Goal: Task Accomplishment & Management: Complete application form

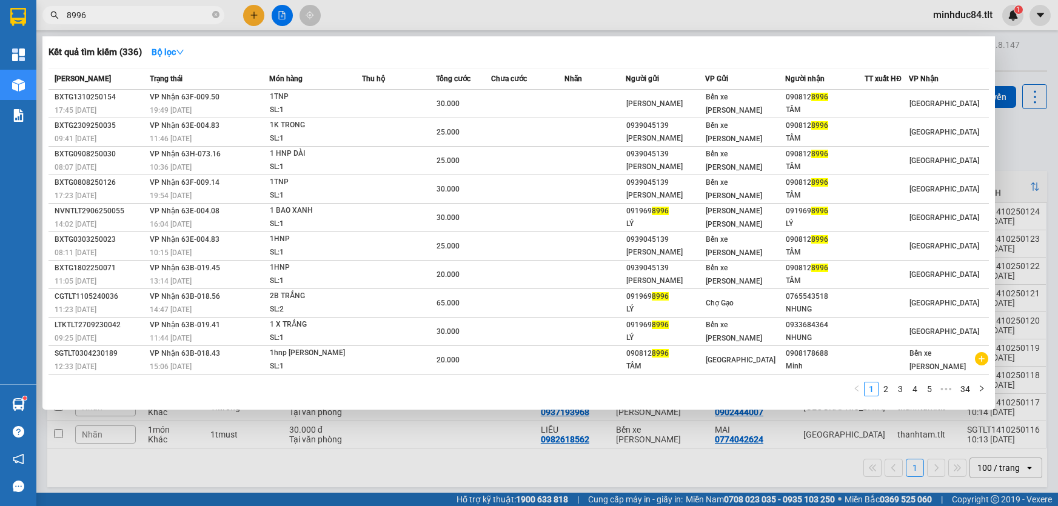
click at [124, 12] on input "8996" at bounding box center [138, 14] width 143 height 13
click at [181, 5] on div at bounding box center [529, 253] width 1058 height 506
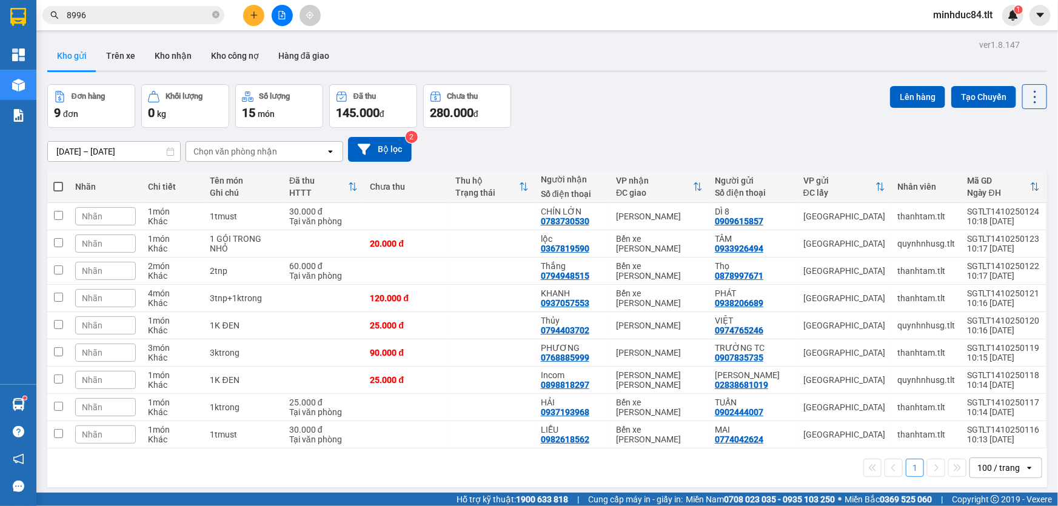
click at [173, 21] on input "8996" at bounding box center [138, 14] width 143 height 13
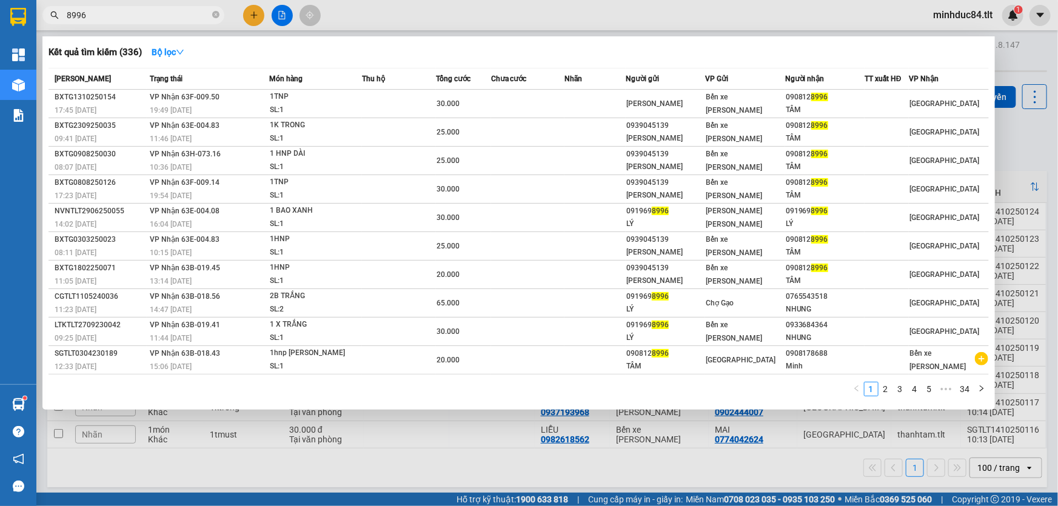
click at [173, 21] on input "8996" at bounding box center [138, 14] width 143 height 13
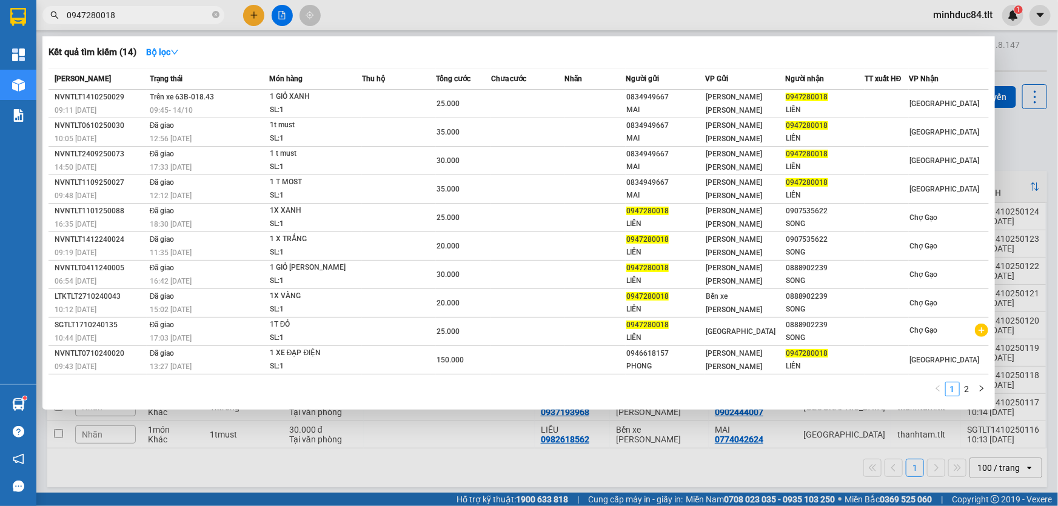
click at [152, 13] on input "0947280018" at bounding box center [138, 14] width 143 height 13
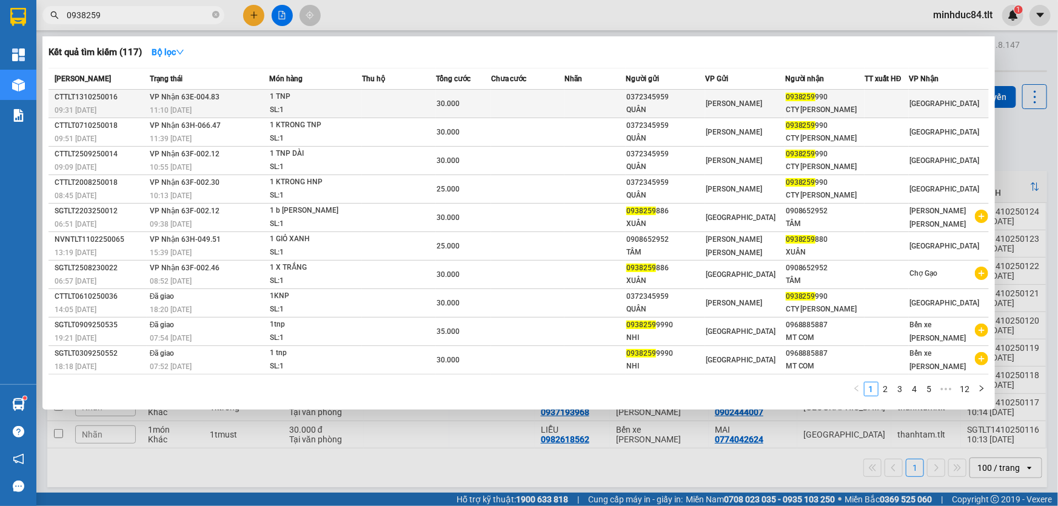
type input "0938259"
click at [282, 99] on div "1 TNP" at bounding box center [315, 96] width 91 height 13
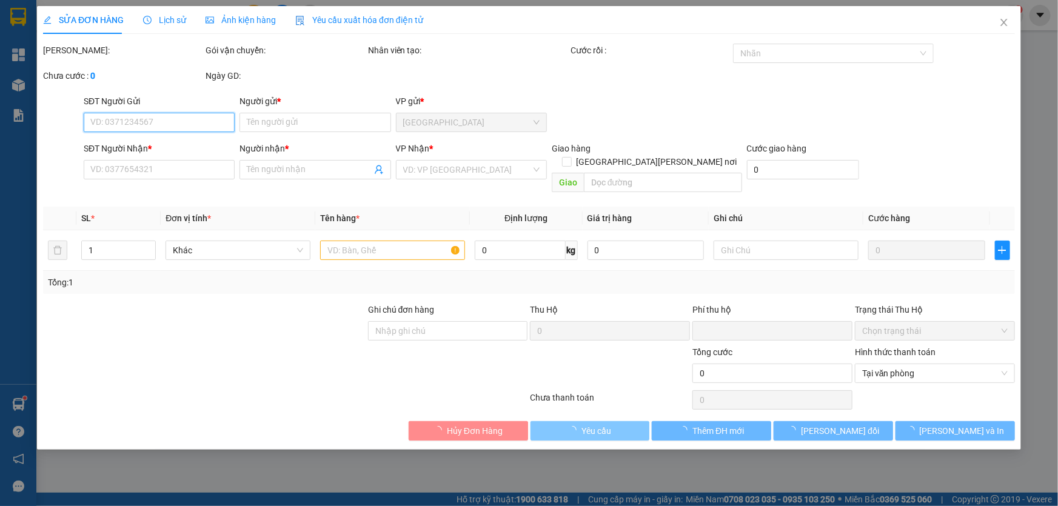
type input "0372345959"
type input "QUÂN"
type input "0938259990"
type input "CTY [PERSON_NAME]"
type input "0"
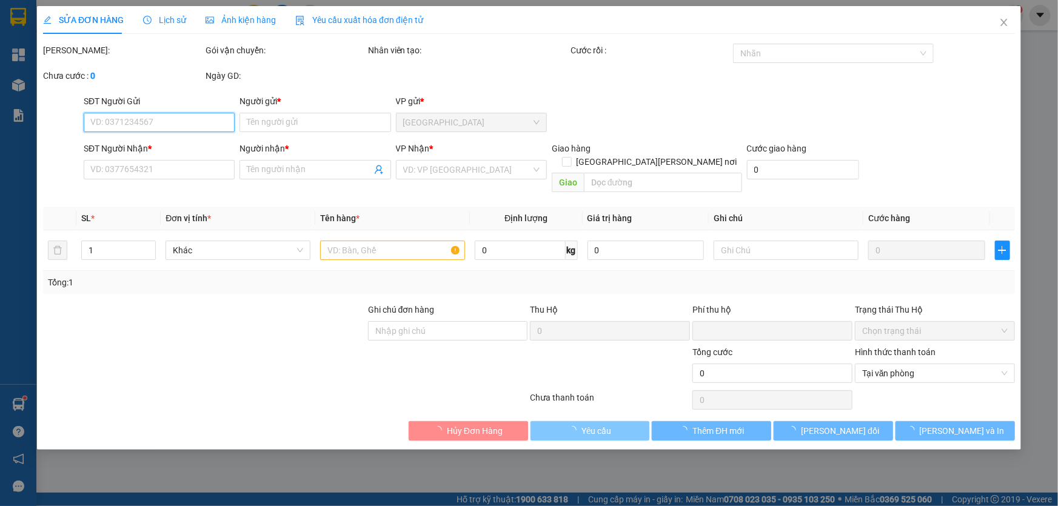
type input "30.000"
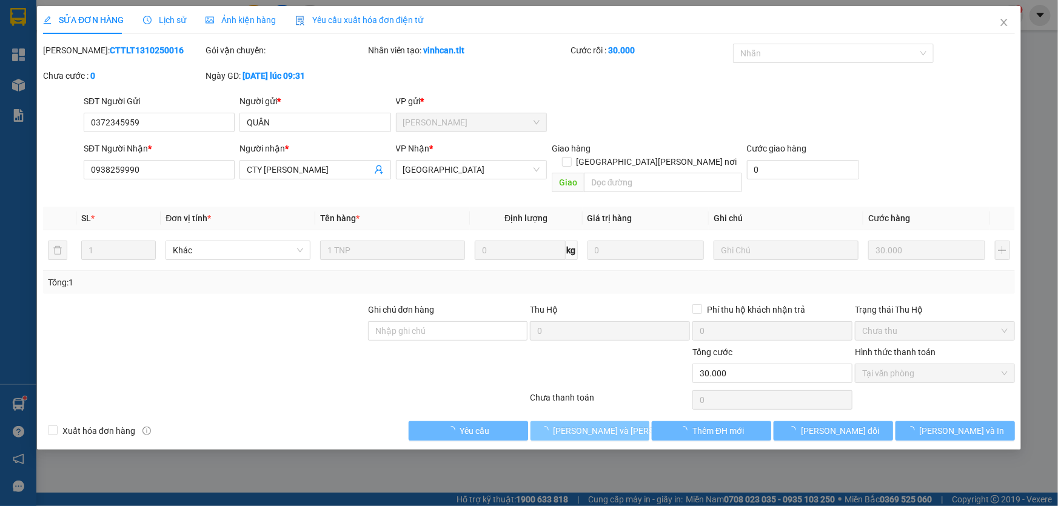
click at [581, 424] on span "[PERSON_NAME] và [PERSON_NAME] hàng" at bounding box center [635, 430] width 164 height 13
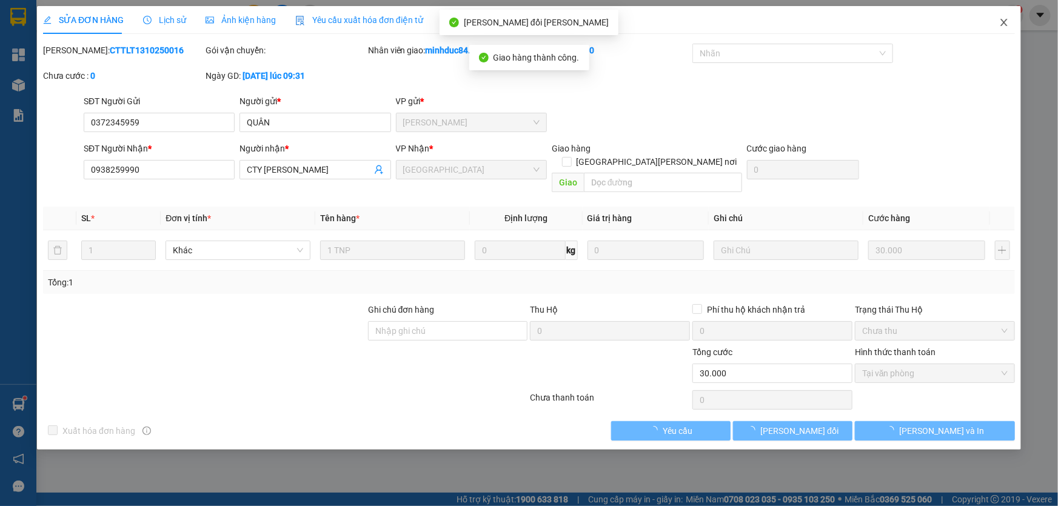
click at [998, 30] on span "Close" at bounding box center [1004, 23] width 34 height 34
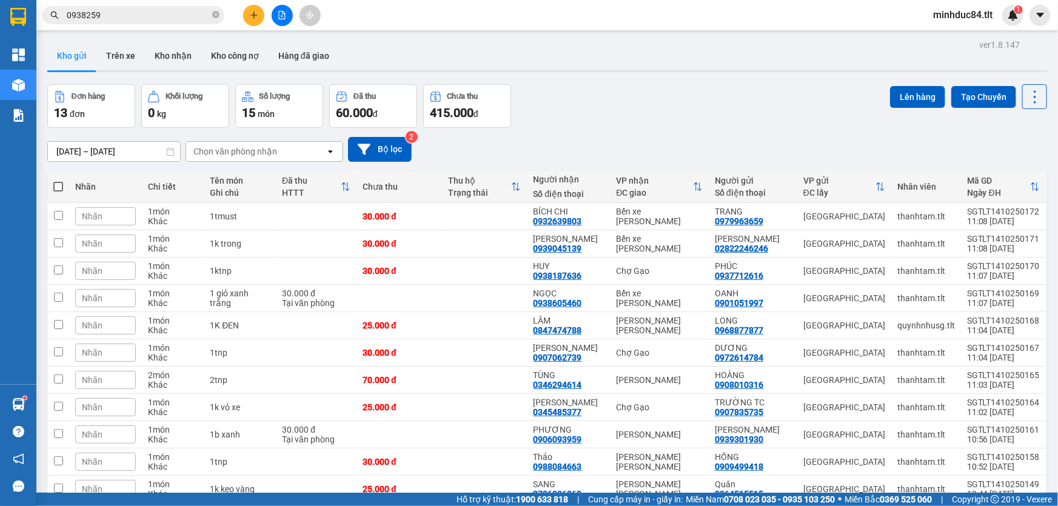
click at [115, 16] on input "0938259" at bounding box center [138, 14] width 143 height 13
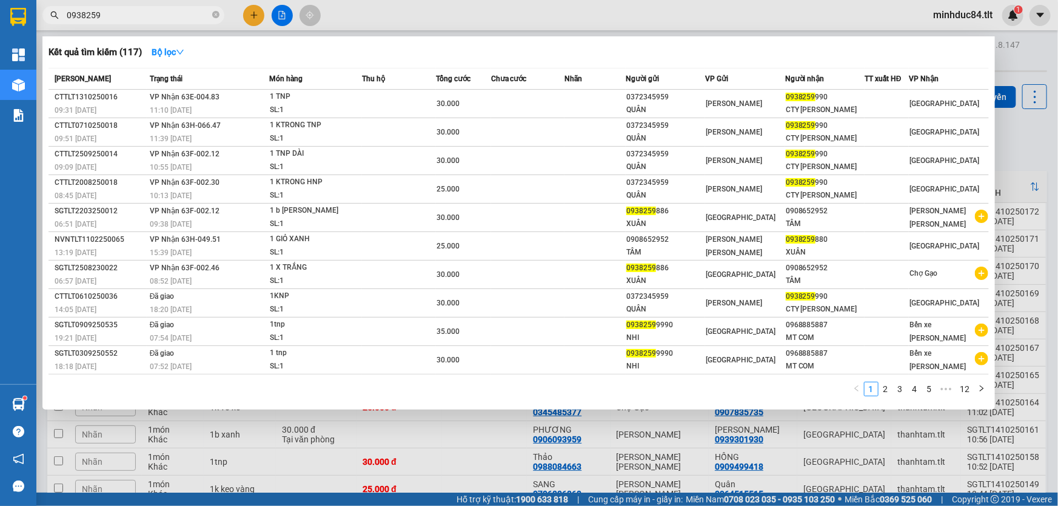
click at [115, 16] on input "0938259" at bounding box center [138, 14] width 143 height 13
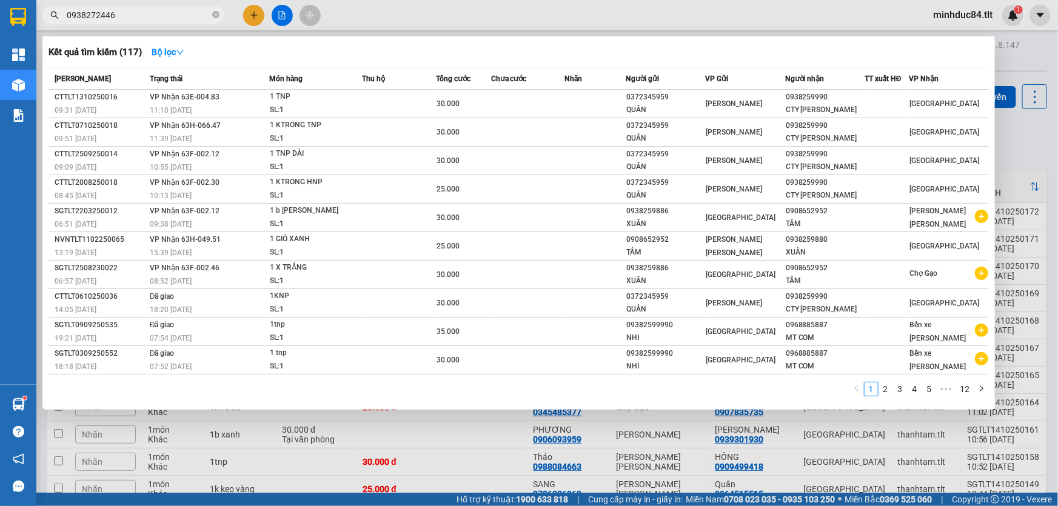
click at [121, 18] on input "0938272446" at bounding box center [138, 14] width 143 height 13
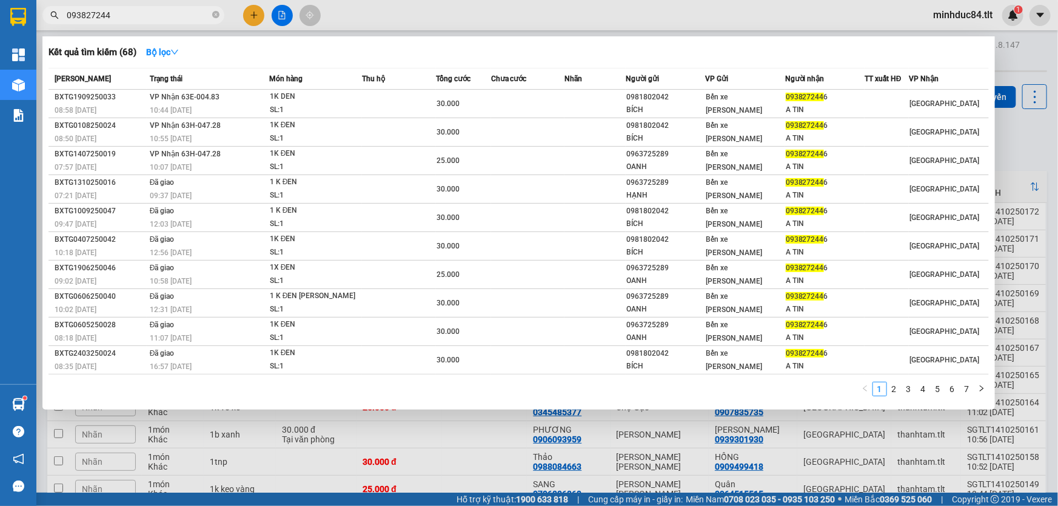
type input "0938272446"
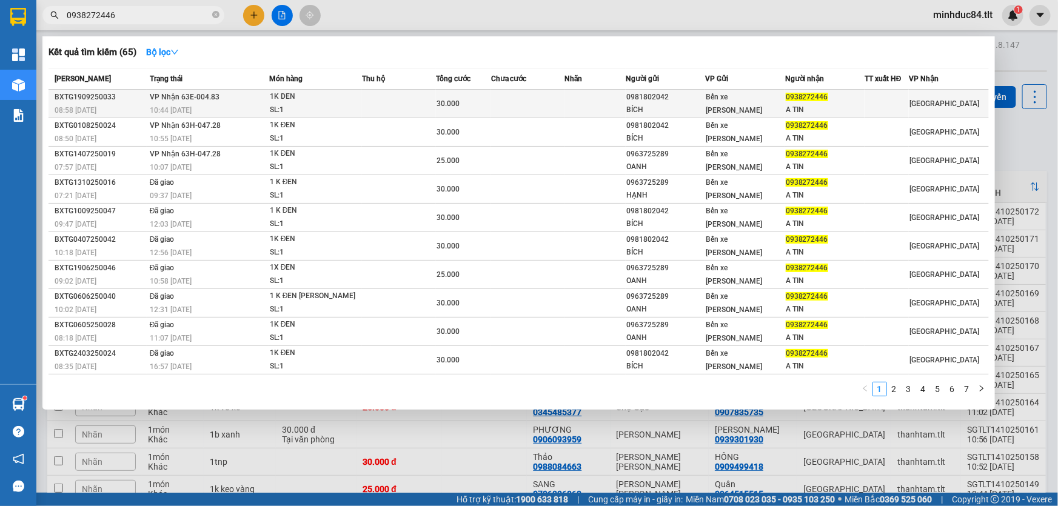
click at [248, 97] on td "[PERSON_NAME] 63E-004.83 10:44 [DATE]" at bounding box center [208, 104] width 122 height 28
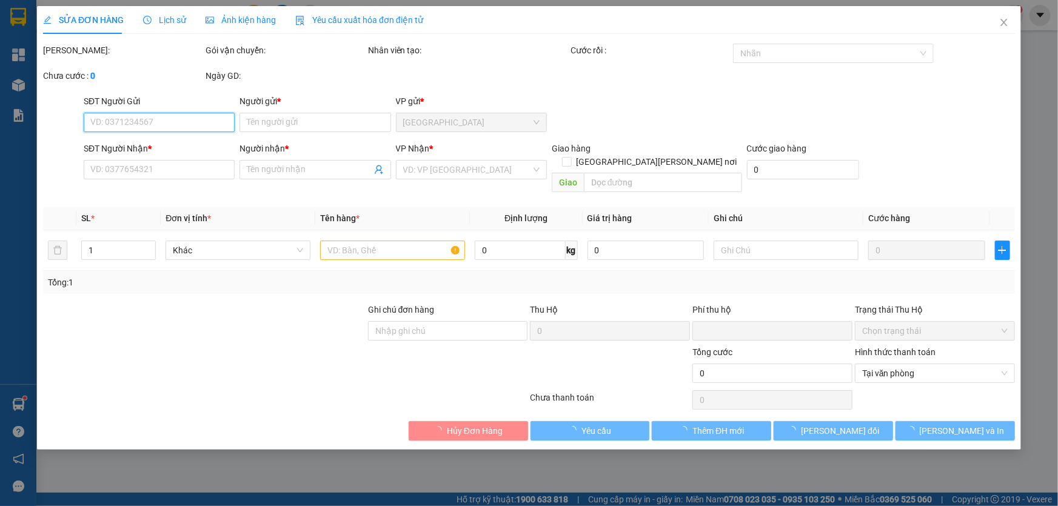
type input "0981802042"
type input "BÍCH"
type input "0938272446"
type input "A TIN"
type input "0"
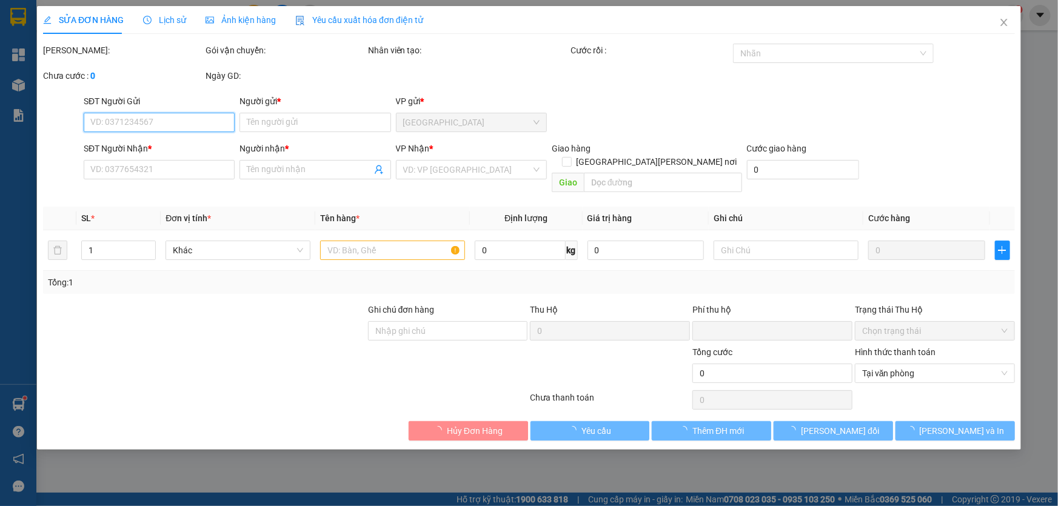
type input "30.000"
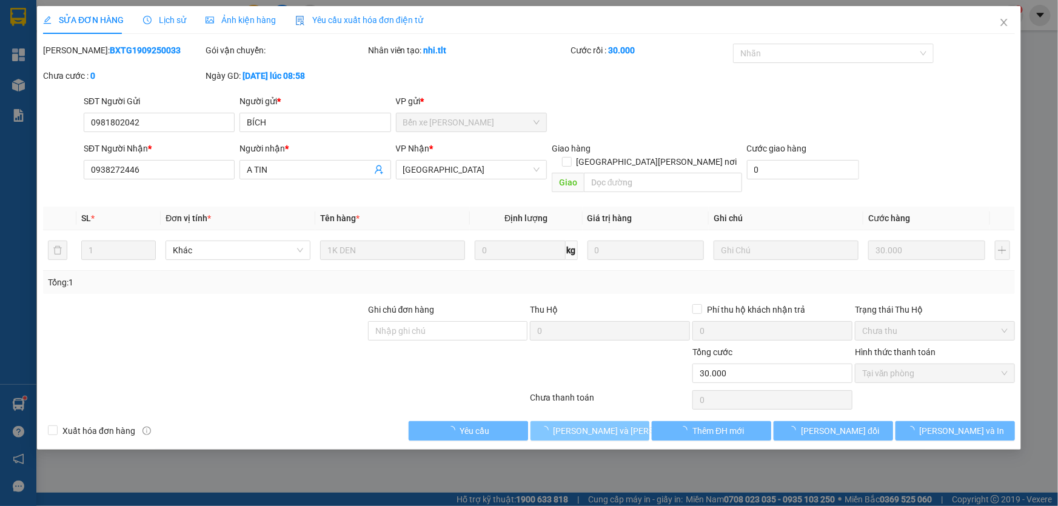
click at [575, 424] on span "[PERSON_NAME] và [PERSON_NAME] hàng" at bounding box center [635, 430] width 164 height 13
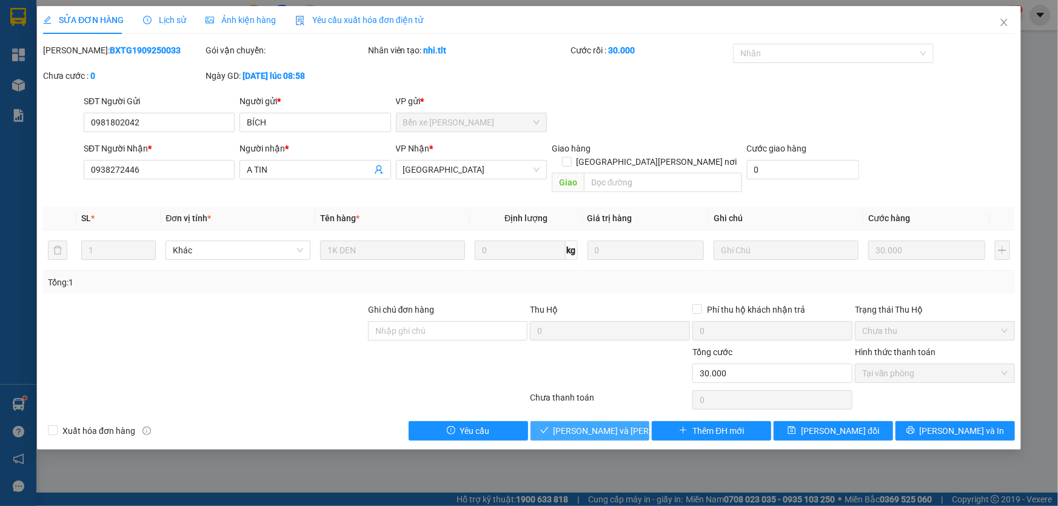
click at [581, 424] on span "[PERSON_NAME] và [PERSON_NAME] hàng" at bounding box center [635, 430] width 164 height 13
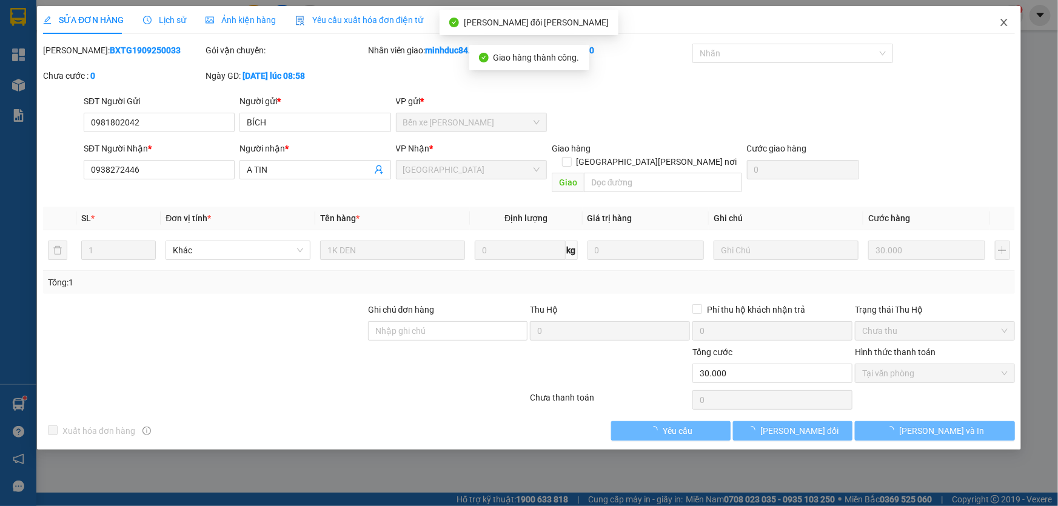
click at [1001, 20] on icon "close" at bounding box center [1004, 23] width 10 height 10
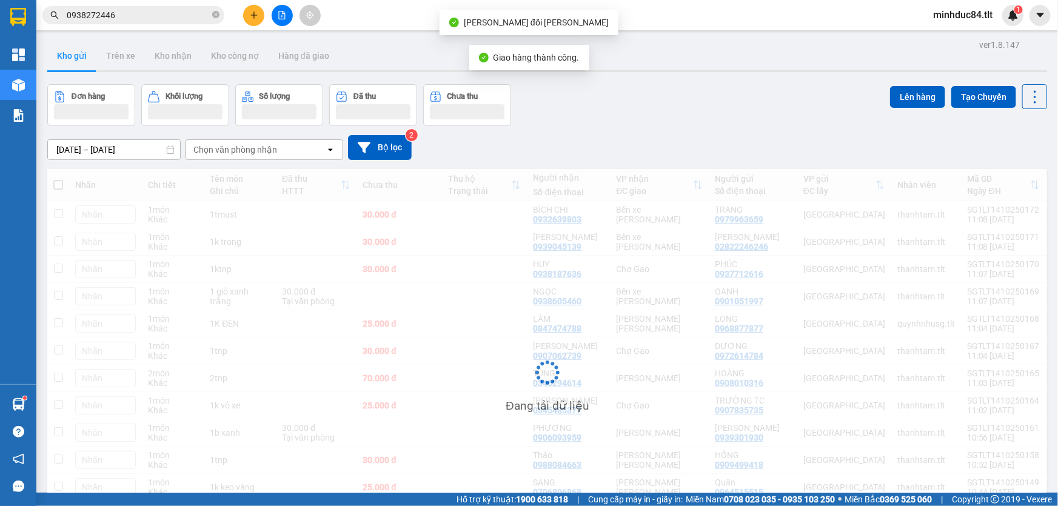
click at [158, 12] on input "0938272446" at bounding box center [138, 14] width 143 height 13
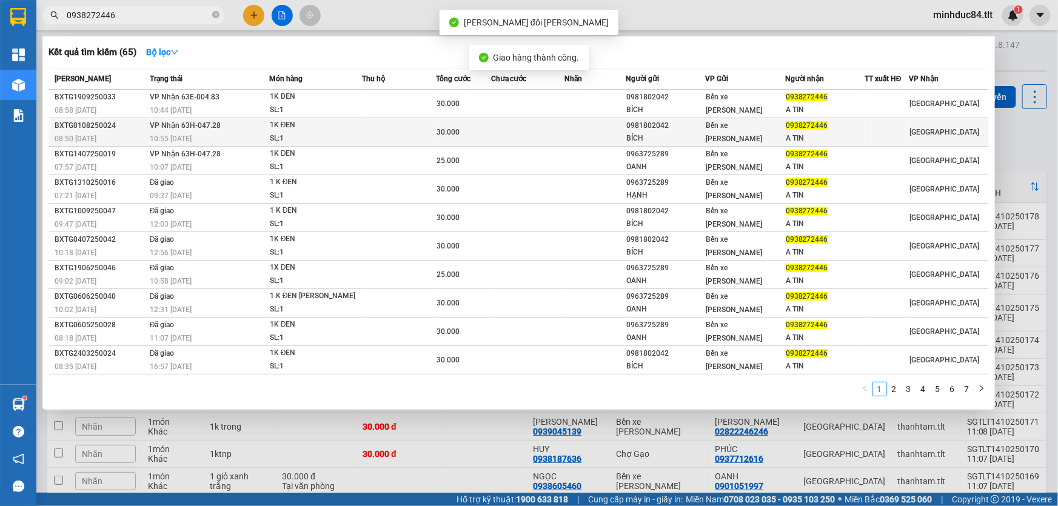
click at [232, 128] on td "[PERSON_NAME] 63H-047.28 10:55 [DATE]" at bounding box center [208, 132] width 122 height 28
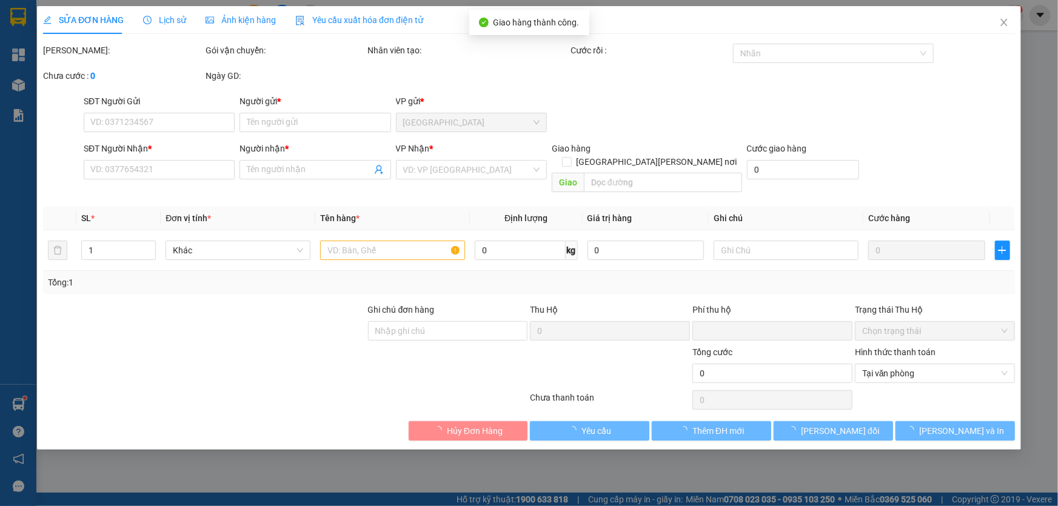
type input "0981802042"
type input "BÍCH"
type input "0938272446"
type input "A TIN"
type input "0"
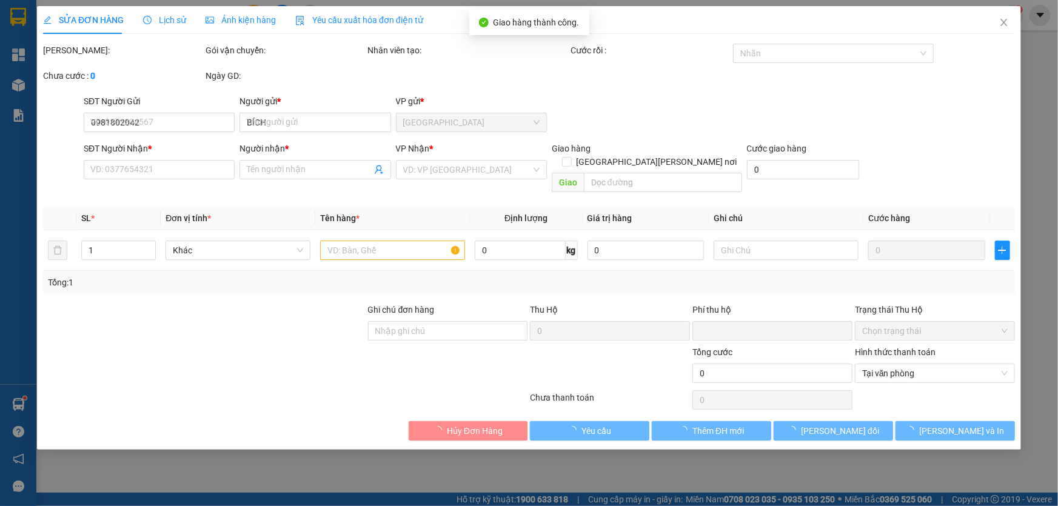
type input "30.000"
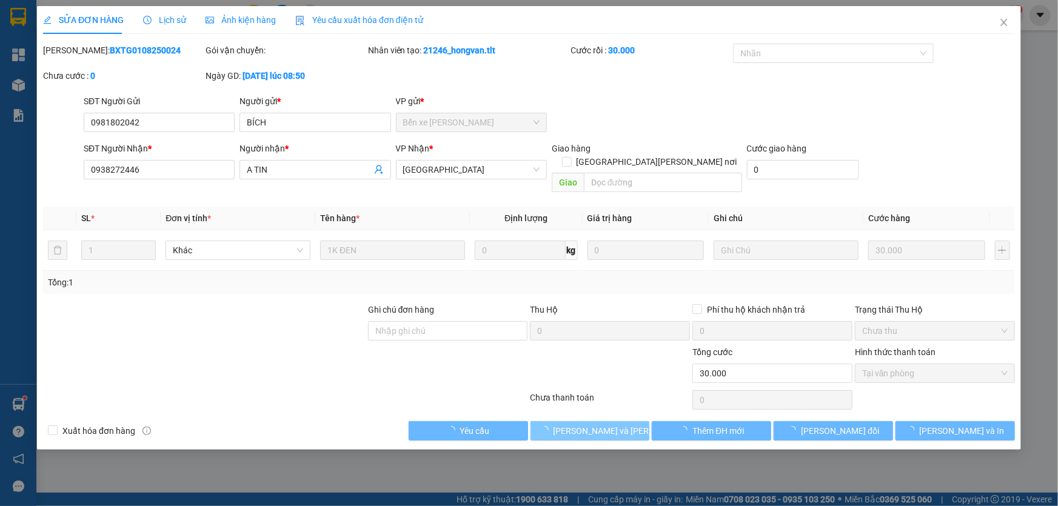
click at [564, 424] on span "[PERSON_NAME] và [PERSON_NAME] hàng" at bounding box center [635, 430] width 164 height 13
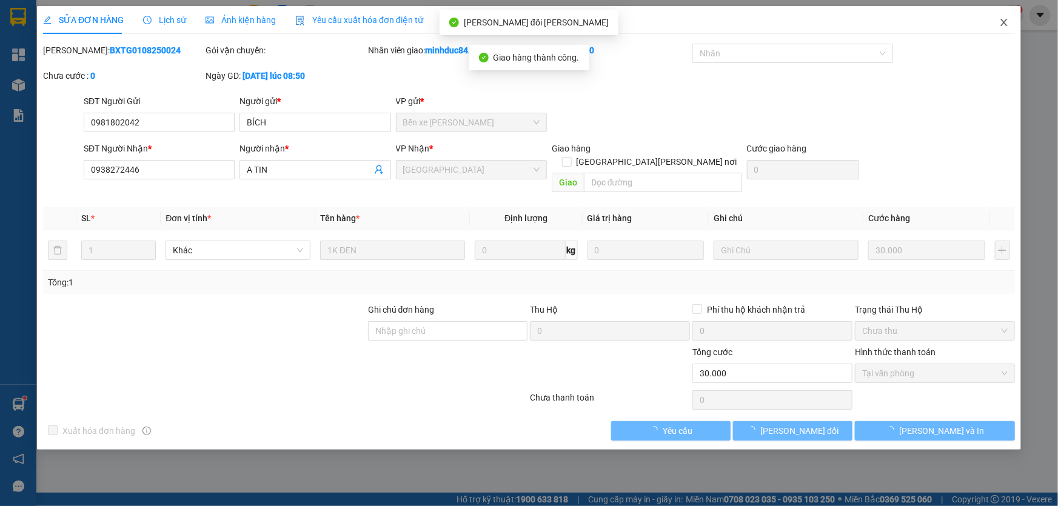
click at [1006, 26] on icon "close" at bounding box center [1003, 22] width 7 height 7
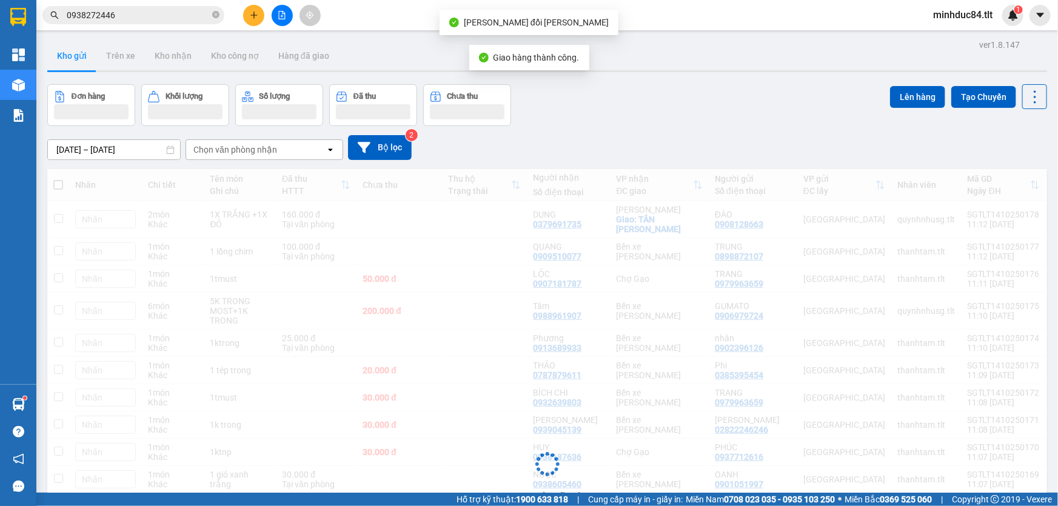
click at [173, 8] on input "0938272446" at bounding box center [138, 14] width 143 height 13
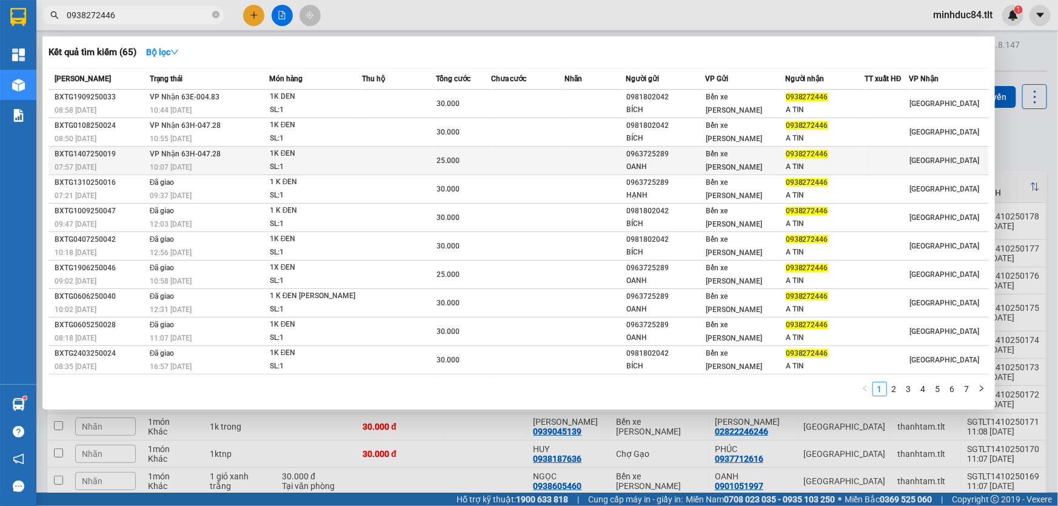
click at [194, 161] on div "10:07 [DATE]" at bounding box center [209, 167] width 119 height 13
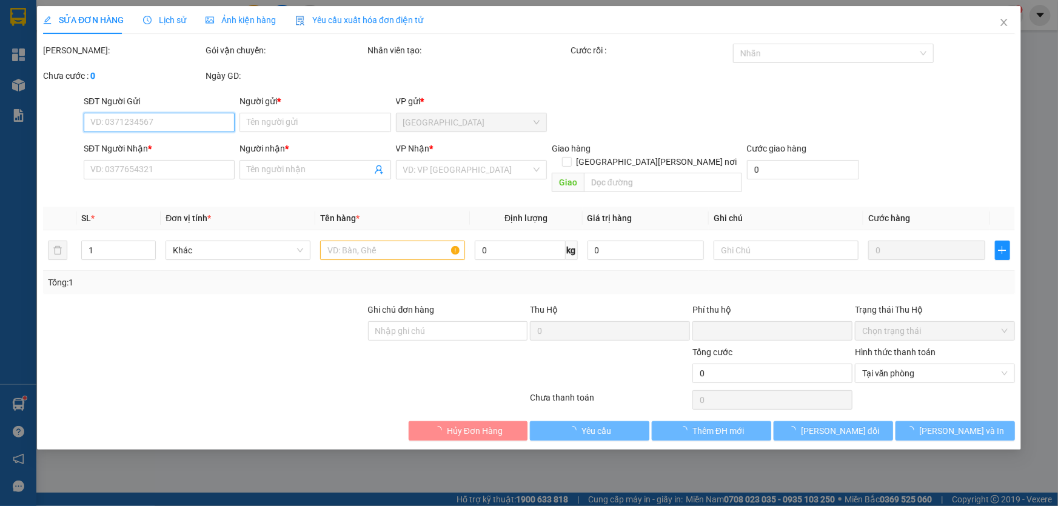
type input "0963725289"
type input "OANH"
type input "0938272446"
type input "A TIN"
type input "0"
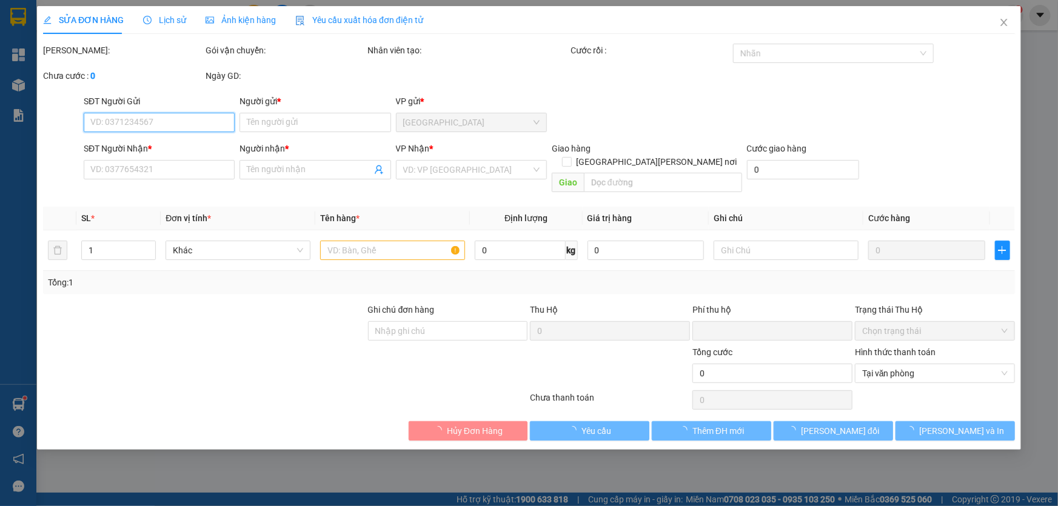
type input "25.000"
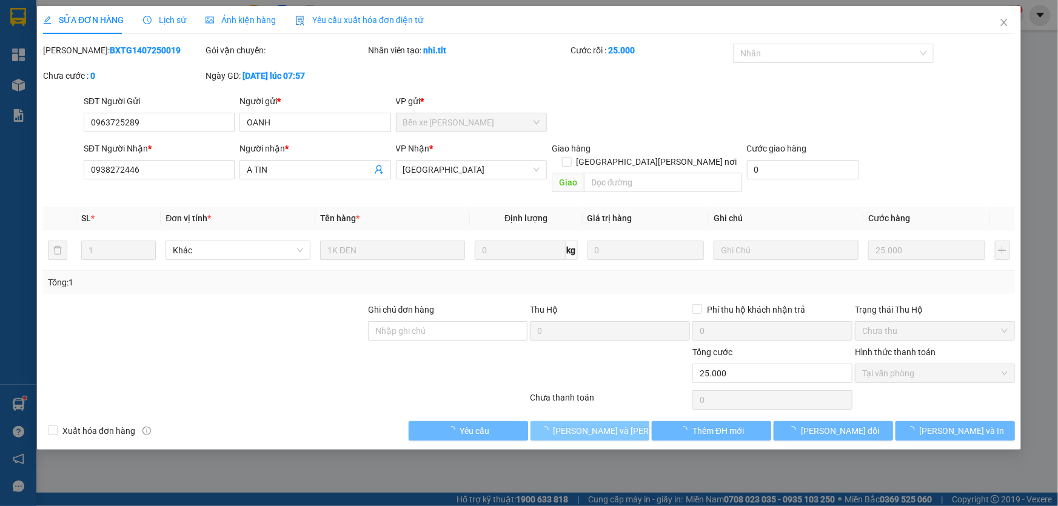
click at [581, 424] on span "[PERSON_NAME] và [PERSON_NAME] hàng" at bounding box center [635, 430] width 164 height 13
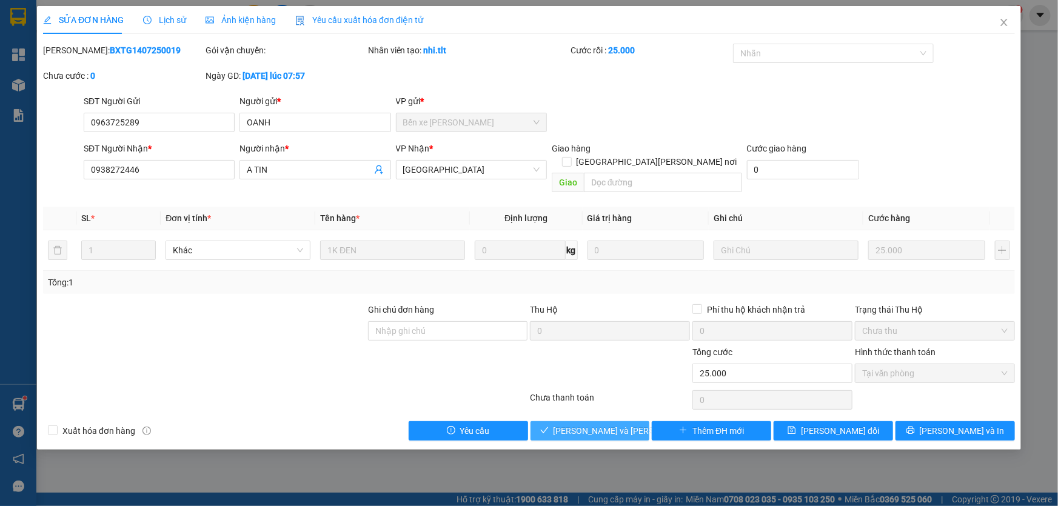
click at [596, 424] on span "[PERSON_NAME] và [PERSON_NAME] hàng" at bounding box center [635, 430] width 164 height 13
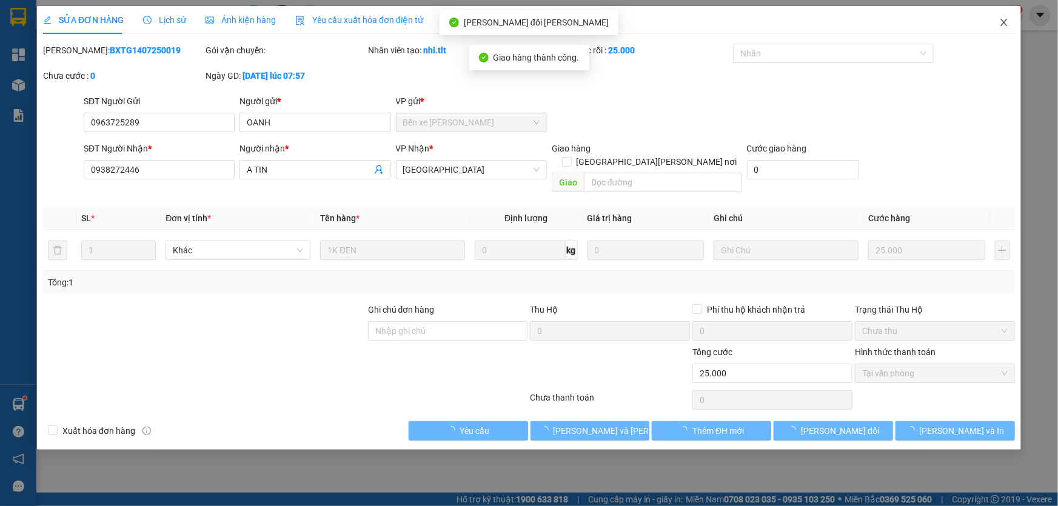
click at [997, 25] on span "Close" at bounding box center [1004, 23] width 34 height 34
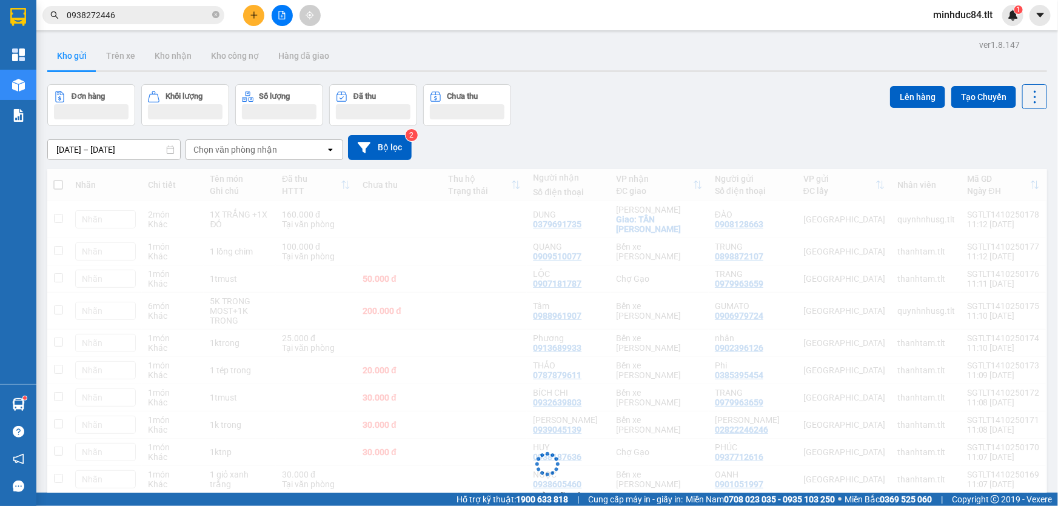
click at [136, 22] on span "0938272446" at bounding box center [133, 15] width 182 height 18
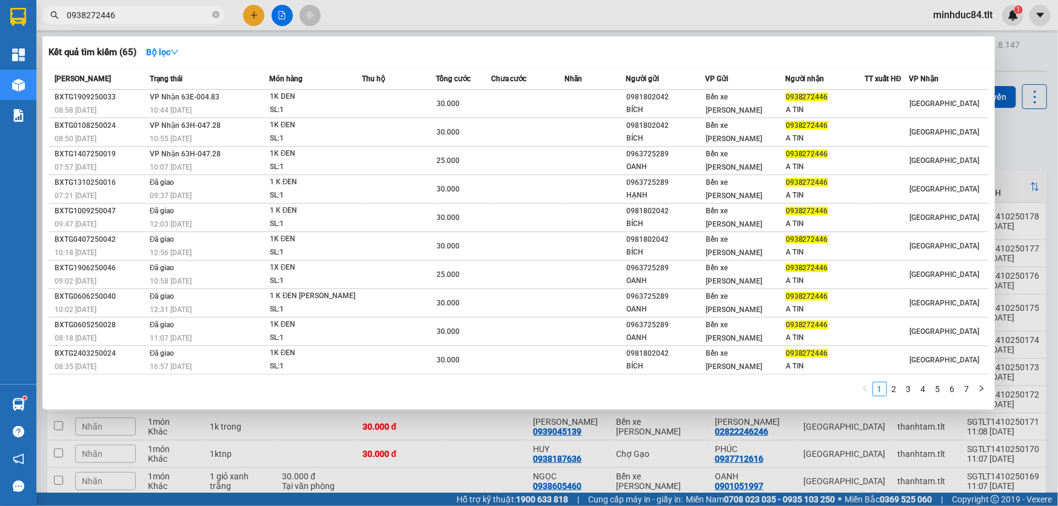
click at [136, 19] on input "0938272446" at bounding box center [138, 14] width 143 height 13
click at [143, 11] on input "0938272446" at bounding box center [138, 14] width 143 height 13
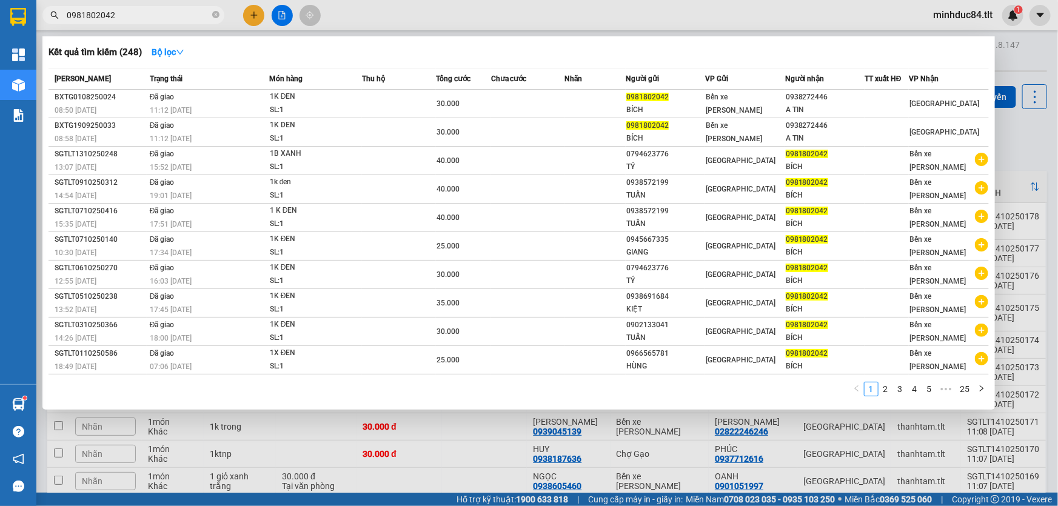
click at [145, 18] on input "0981802042" at bounding box center [138, 14] width 143 height 13
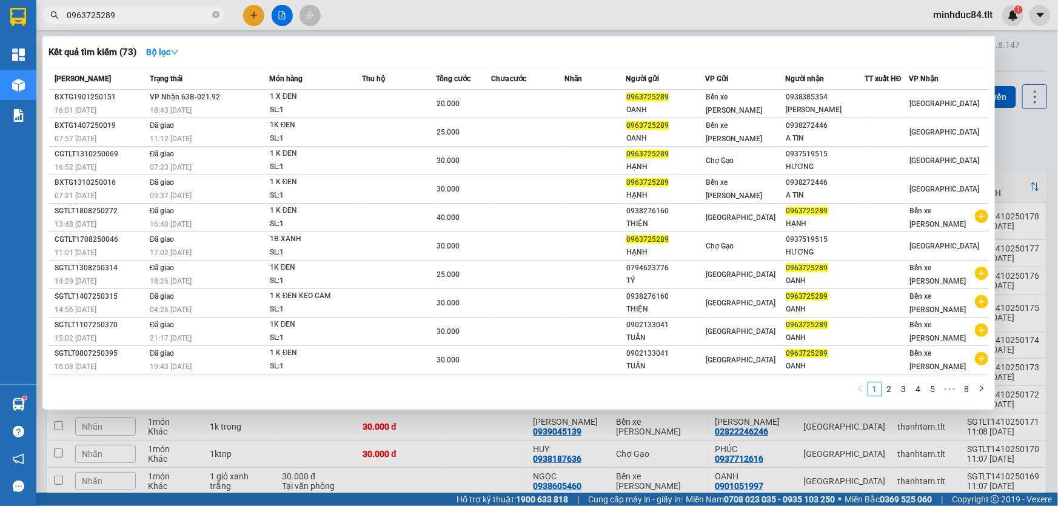
click at [150, 16] on input "0963725289" at bounding box center [138, 14] width 143 height 13
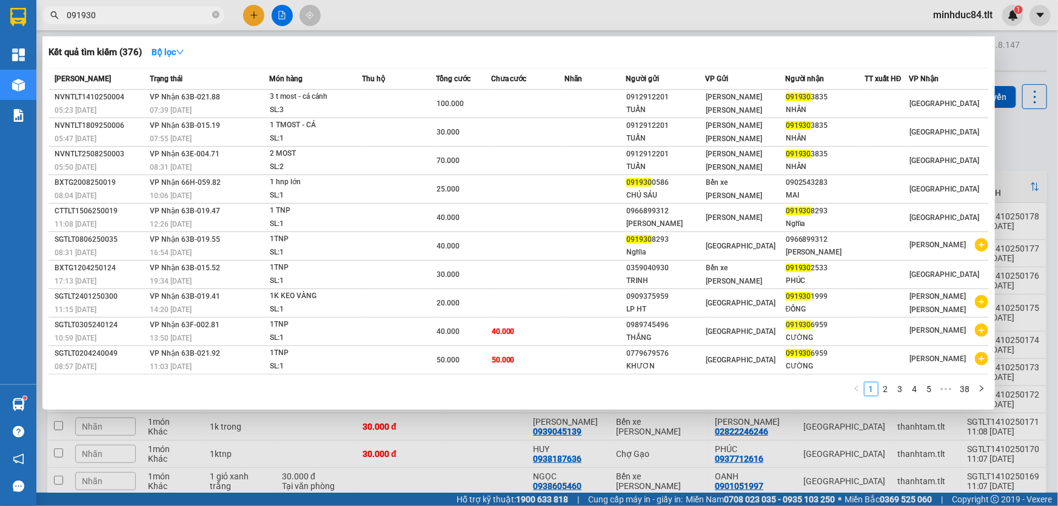
type input "091930"
click at [1030, 139] on div at bounding box center [529, 253] width 1058 height 506
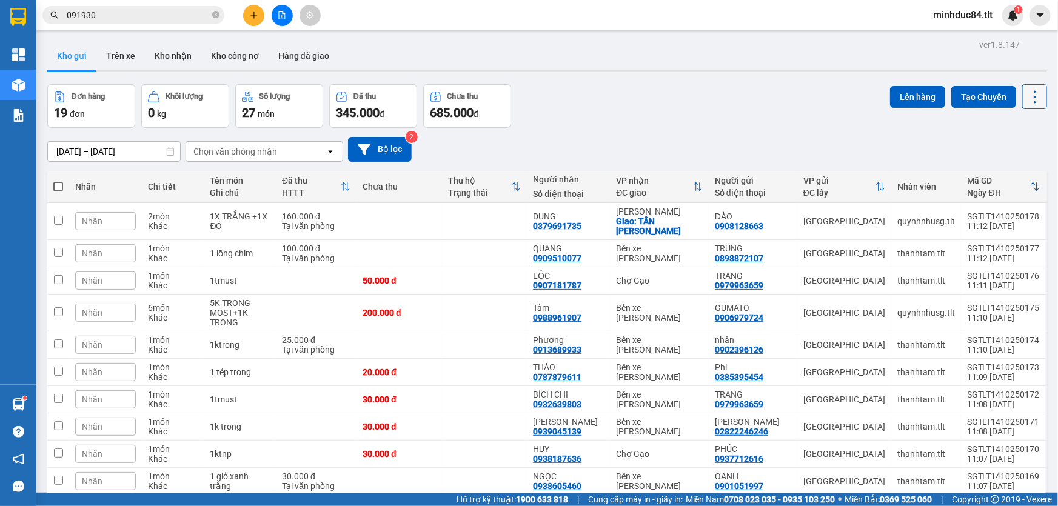
click at [1029, 98] on icon at bounding box center [1034, 96] width 17 height 17
click at [255, 8] on button at bounding box center [253, 15] width 21 height 21
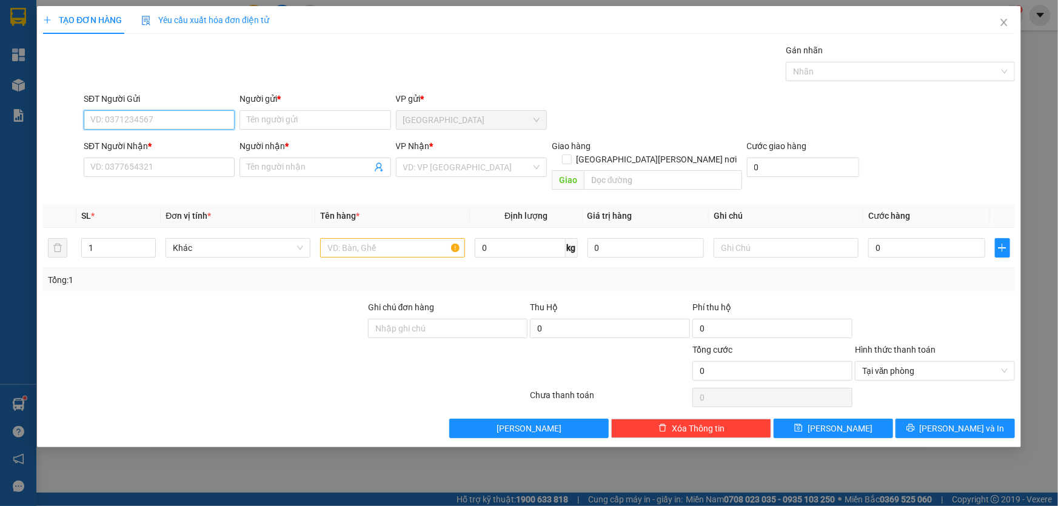
click at [190, 118] on input "SĐT Người Gửi" at bounding box center [159, 119] width 151 height 19
type input "0979963659"
click at [141, 150] on div "0979963659 - TRANG" at bounding box center [159, 144] width 136 height 13
type input "TRANG"
type input "0979963659"
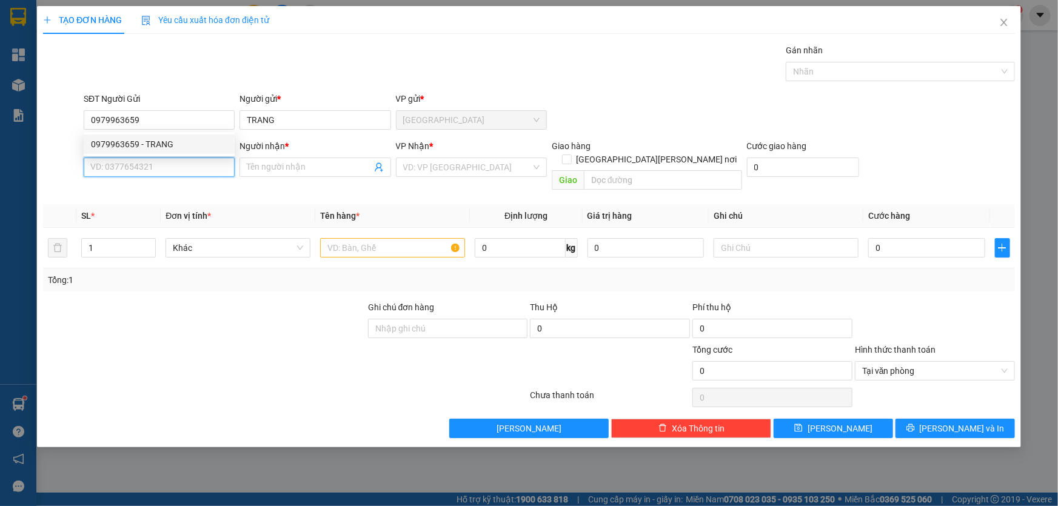
click at [147, 164] on input "SĐT Người Nhận *" at bounding box center [159, 167] width 151 height 19
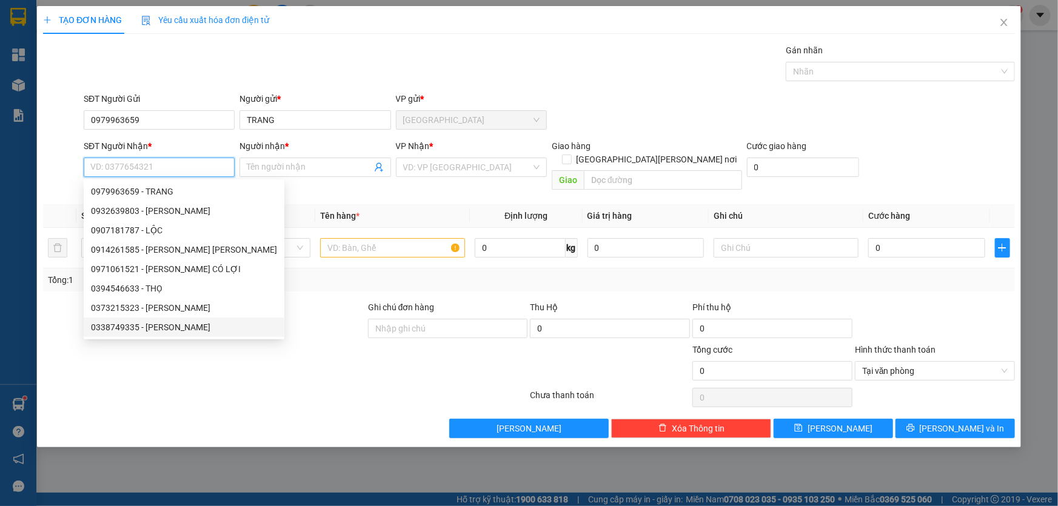
click at [152, 321] on div "0338749335 - [PERSON_NAME]" at bounding box center [184, 327] width 186 height 13
type input "0338749335"
type input "Châu"
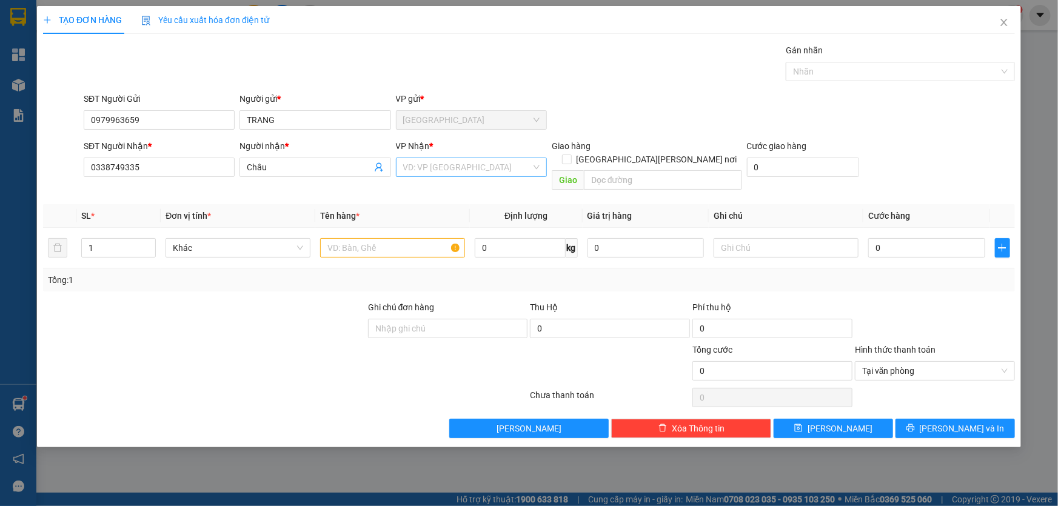
click at [442, 158] on input "search" at bounding box center [467, 167] width 128 height 18
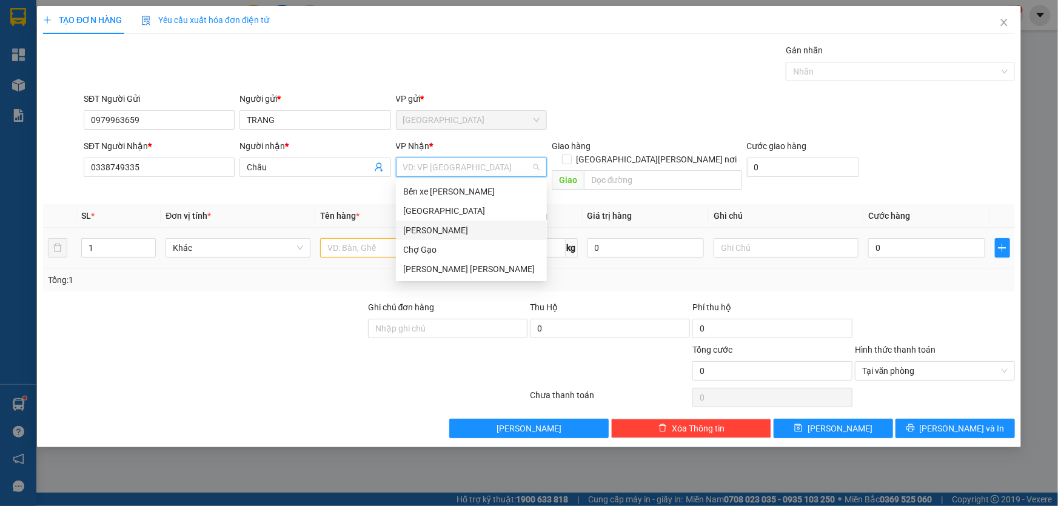
drag, startPoint x: 419, startPoint y: 224, endPoint x: 408, endPoint y: 227, distance: 11.9
click at [419, 224] on div "[PERSON_NAME]" at bounding box center [471, 230] width 136 height 13
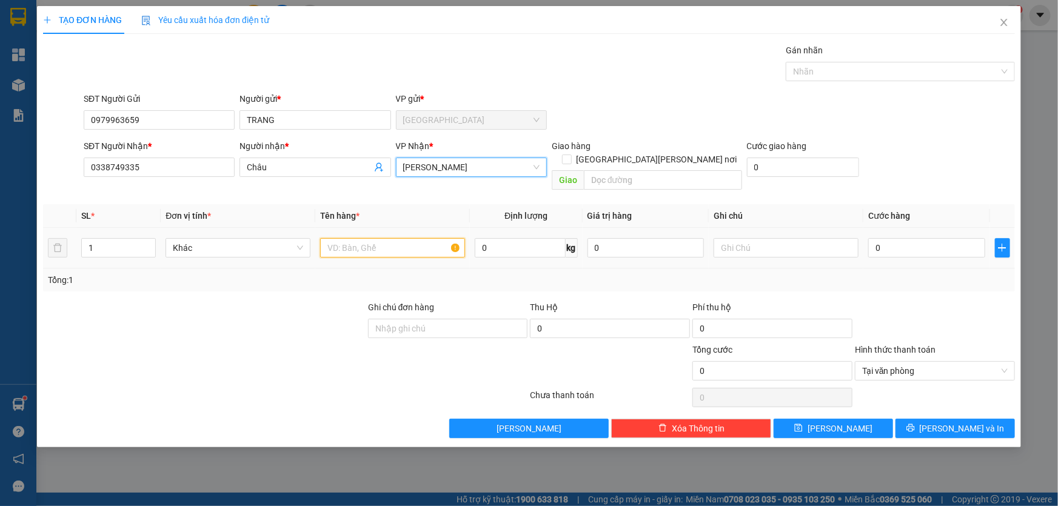
click at [391, 238] on input "text" at bounding box center [392, 247] width 145 height 19
type input "1 t most"
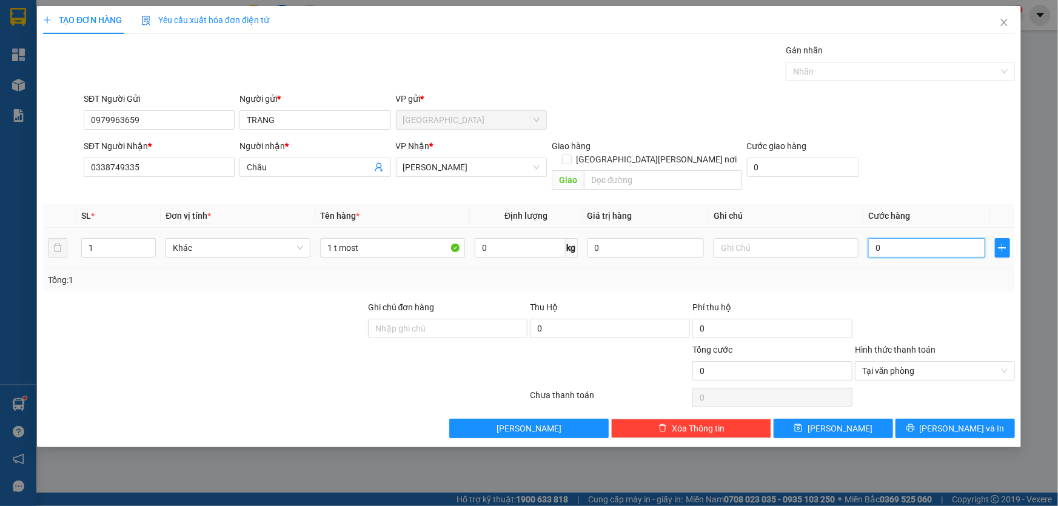
click at [922, 238] on input "0" at bounding box center [926, 247] width 117 height 19
type input "3"
type input "35"
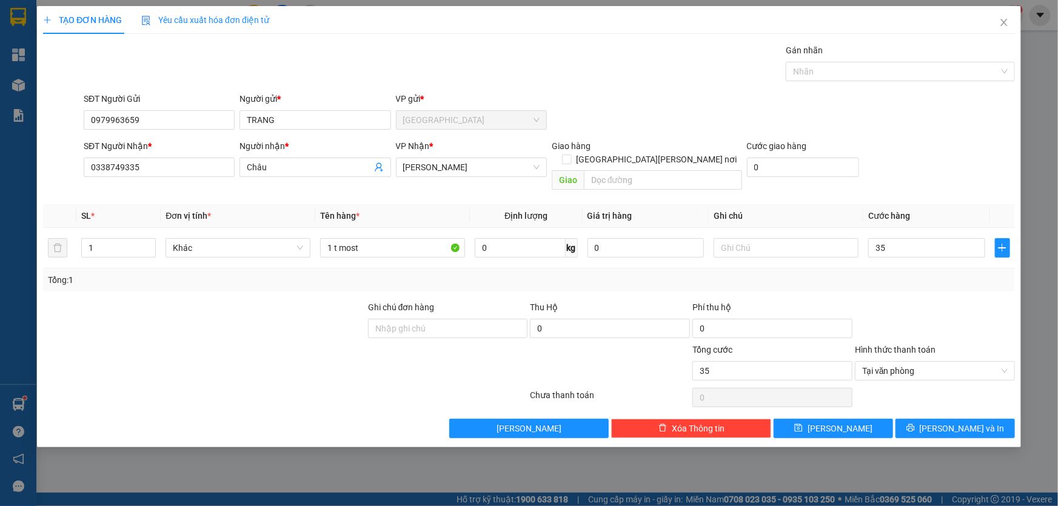
type input "35.000"
drag, startPoint x: 927, startPoint y: 291, endPoint x: 965, endPoint y: 335, distance: 58.0
click at [928, 301] on div at bounding box center [934, 322] width 162 height 42
click at [998, 362] on span "Tại văn phòng" at bounding box center [934, 371] width 145 height 18
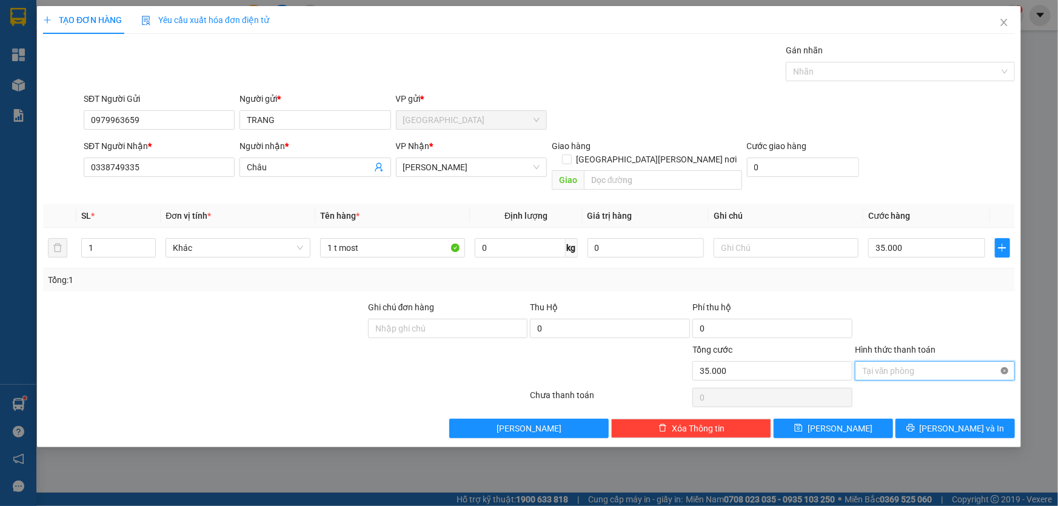
type input "35.000"
click at [995, 315] on div at bounding box center [934, 322] width 162 height 42
click at [946, 423] on button "[PERSON_NAME] và In" at bounding box center [954, 428] width 119 height 19
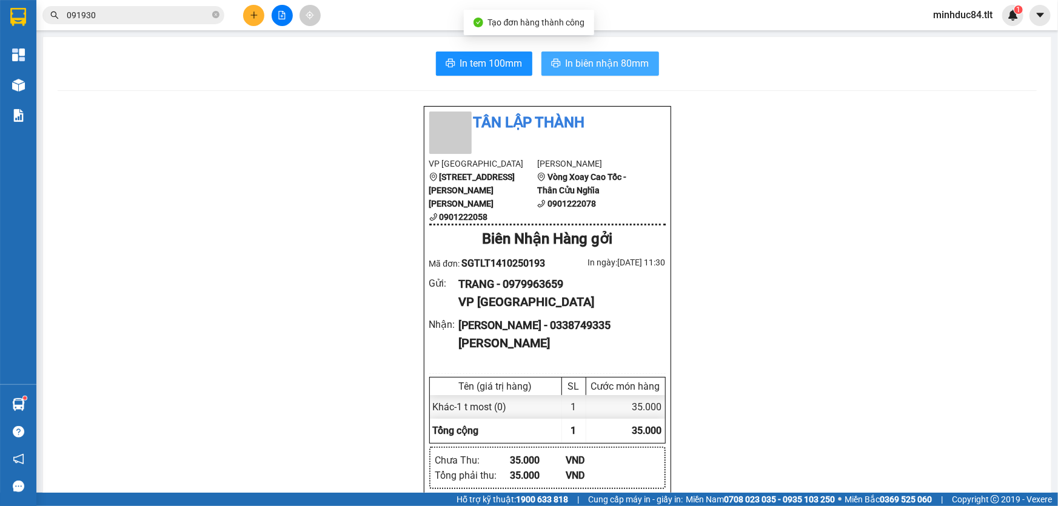
click at [552, 55] on button "In biên nhận 80mm" at bounding box center [600, 64] width 118 height 24
click at [436, 52] on button "In tem 100mm" at bounding box center [484, 64] width 96 height 24
drag, startPoint x: 237, startPoint y: 149, endPoint x: 215, endPoint y: 128, distance: 30.0
click at [155, 15] on input "091930" at bounding box center [138, 14] width 143 height 13
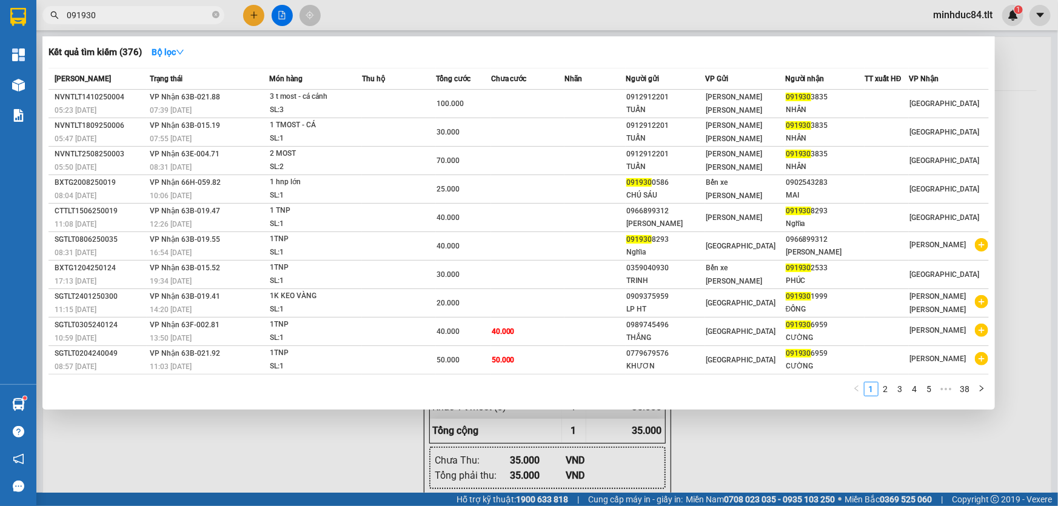
click at [155, 15] on input "091930" at bounding box center [138, 14] width 143 height 13
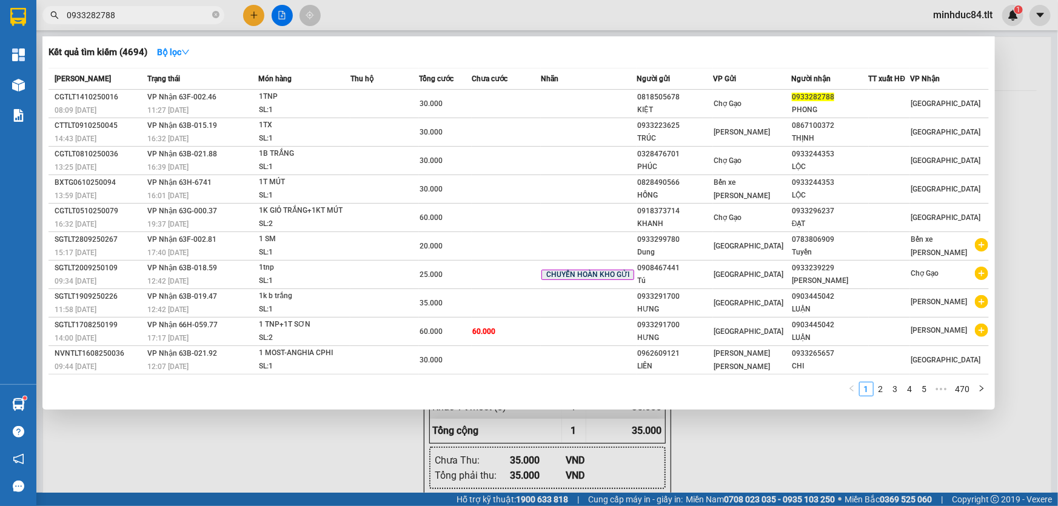
type input "0933282788"
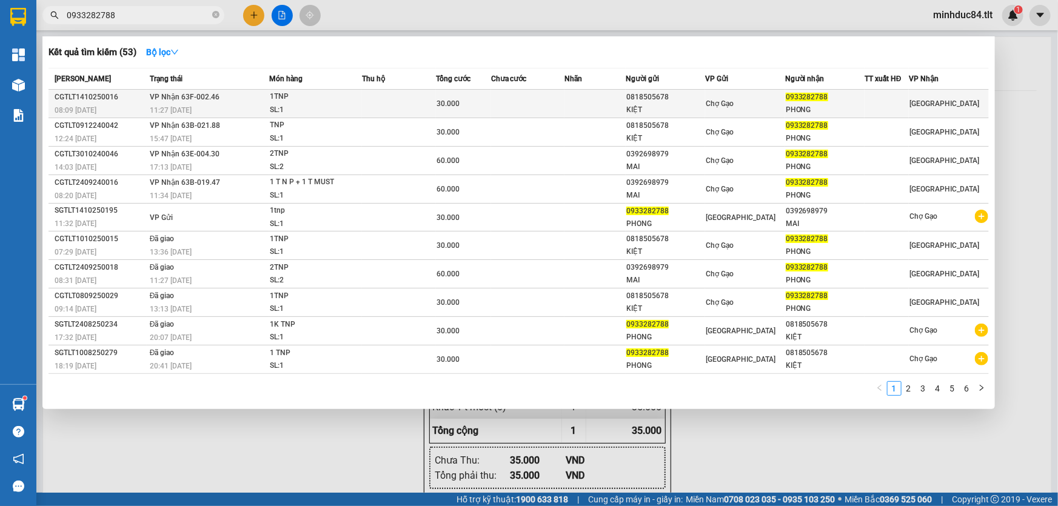
click at [376, 108] on td at bounding box center [398, 104] width 73 height 28
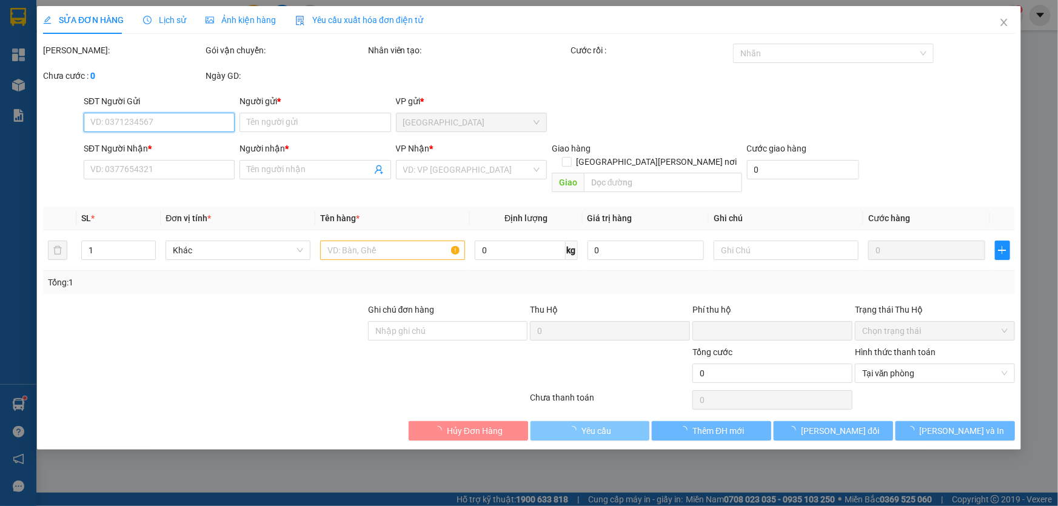
type input "0818505678"
type input "KIỆT"
type input "0933282788"
type input "PHONG"
type input "0"
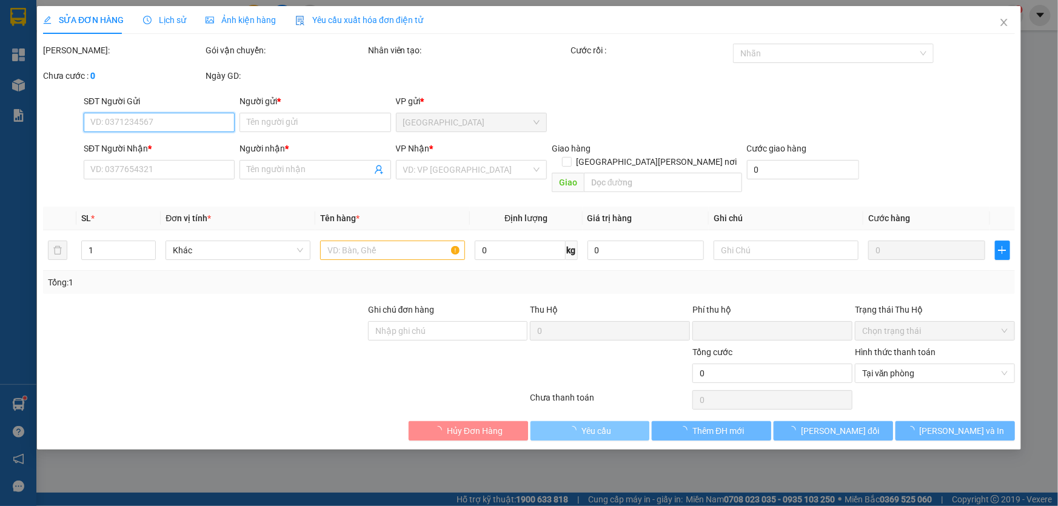
type input "30.000"
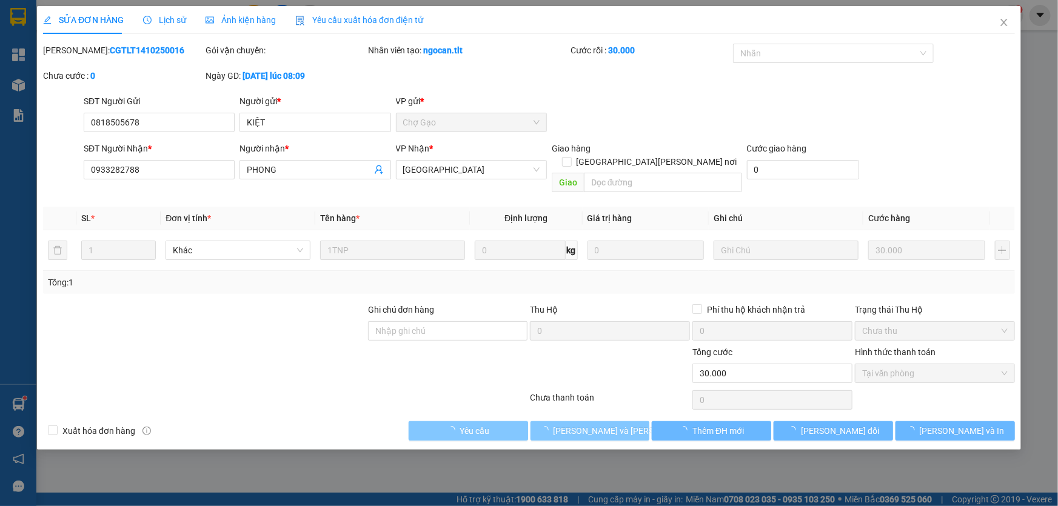
click at [588, 424] on span "[PERSON_NAME] và [PERSON_NAME] hàng" at bounding box center [635, 430] width 164 height 13
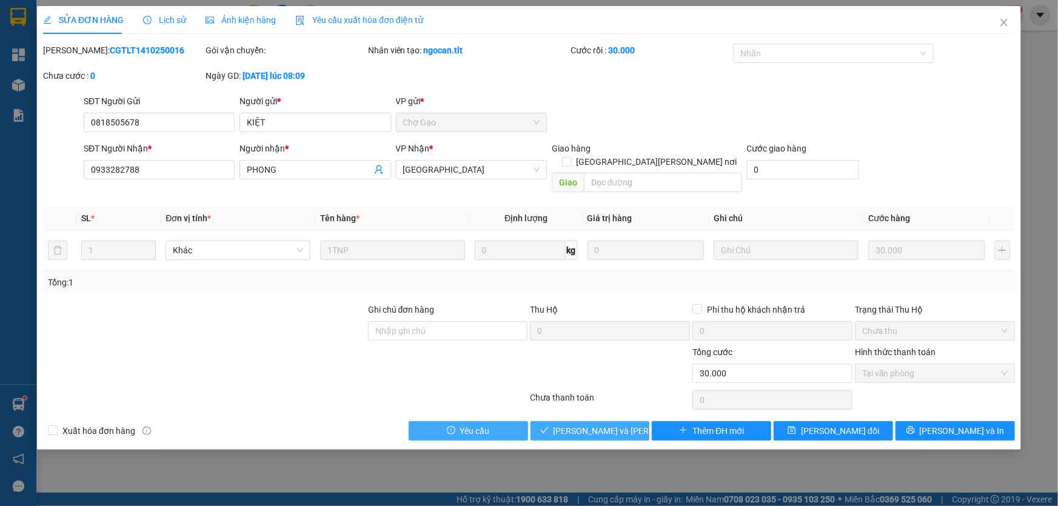
click at [588, 424] on span "[PERSON_NAME] và [PERSON_NAME] hàng" at bounding box center [635, 430] width 164 height 13
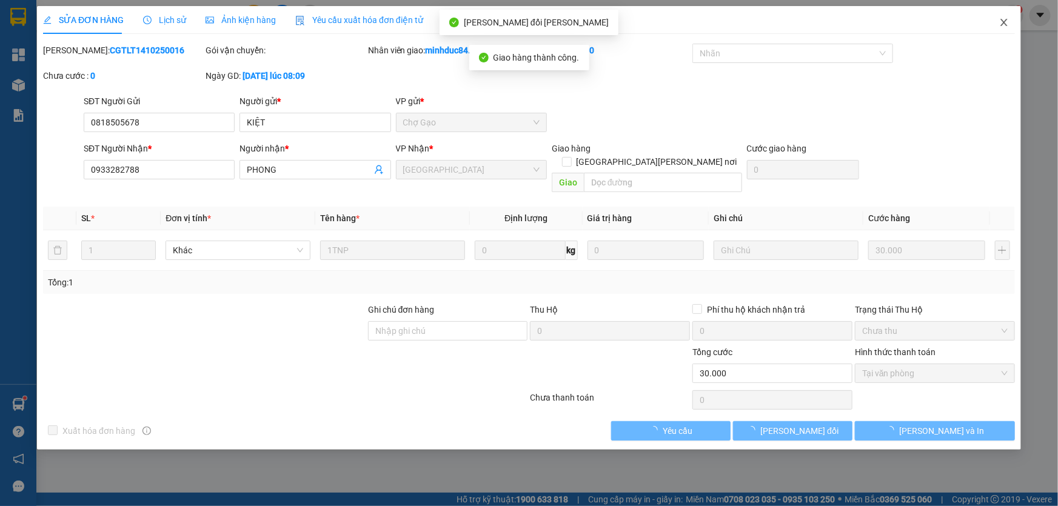
click at [1001, 26] on icon "close" at bounding box center [1003, 22] width 7 height 7
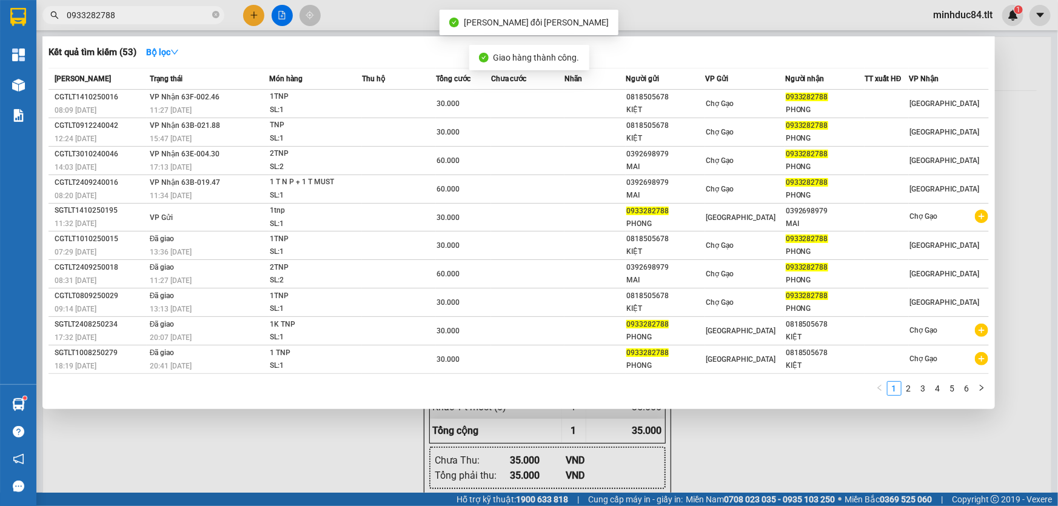
click at [145, 12] on input "0933282788" at bounding box center [138, 14] width 143 height 13
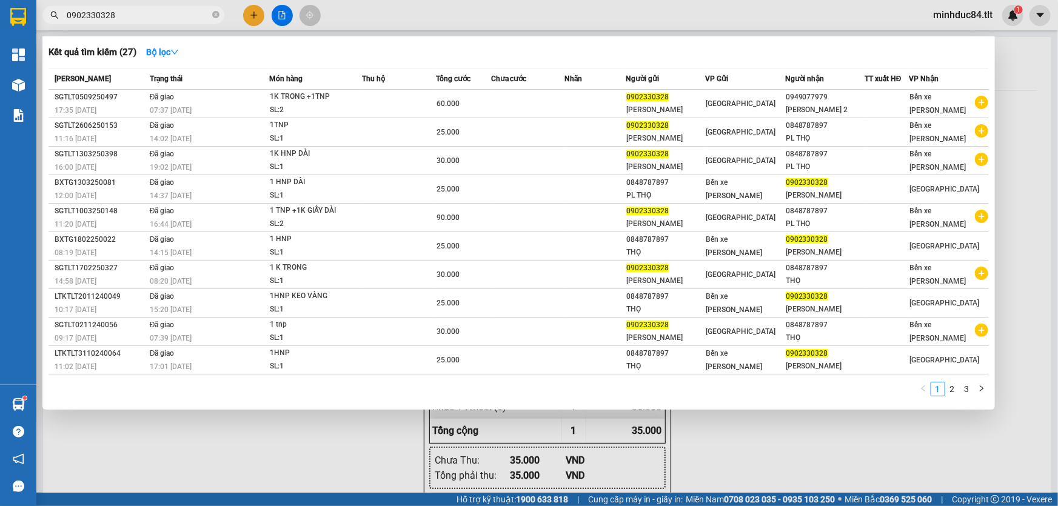
click at [164, 16] on input "0902330328" at bounding box center [138, 14] width 143 height 13
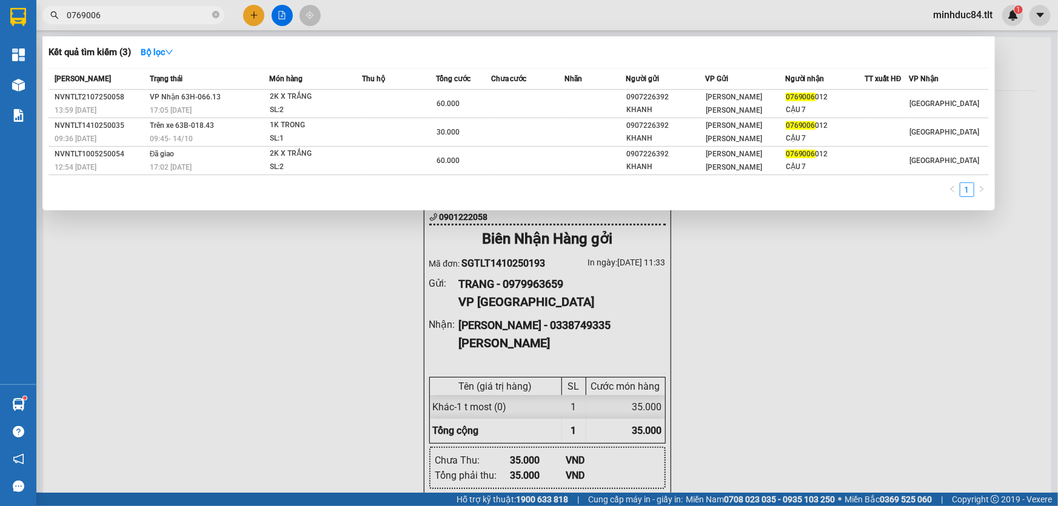
type input "0769006"
click at [250, 17] on div at bounding box center [529, 253] width 1058 height 506
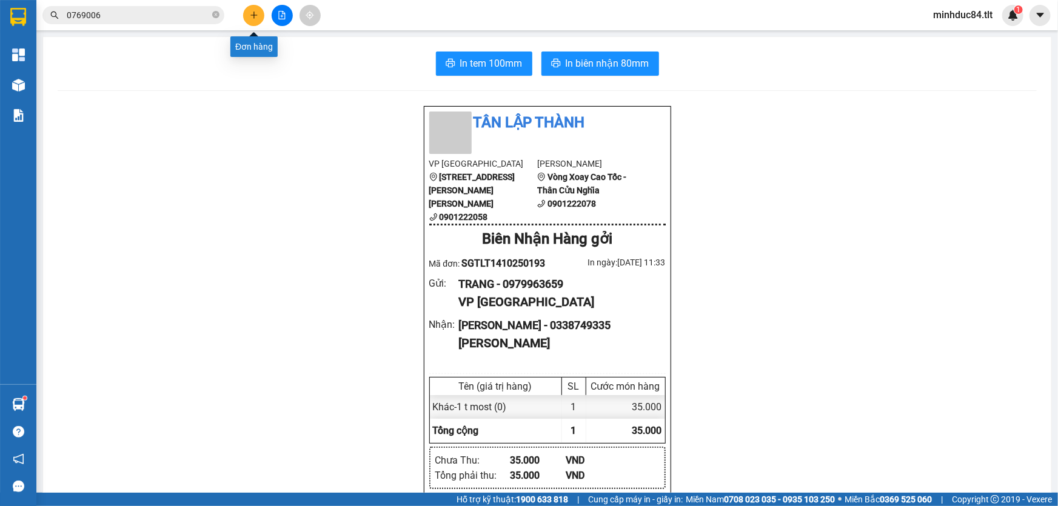
click at [250, 17] on icon "plus" at bounding box center [254, 15] width 8 height 8
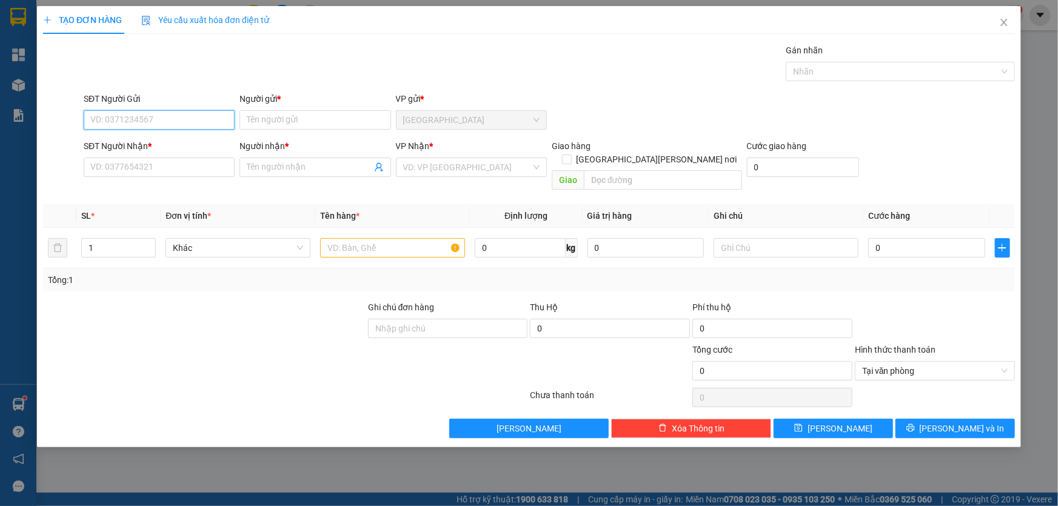
click at [161, 121] on input "SĐT Người Gửi" at bounding box center [159, 119] width 151 height 19
click at [163, 124] on input "0918574289" at bounding box center [159, 119] width 151 height 19
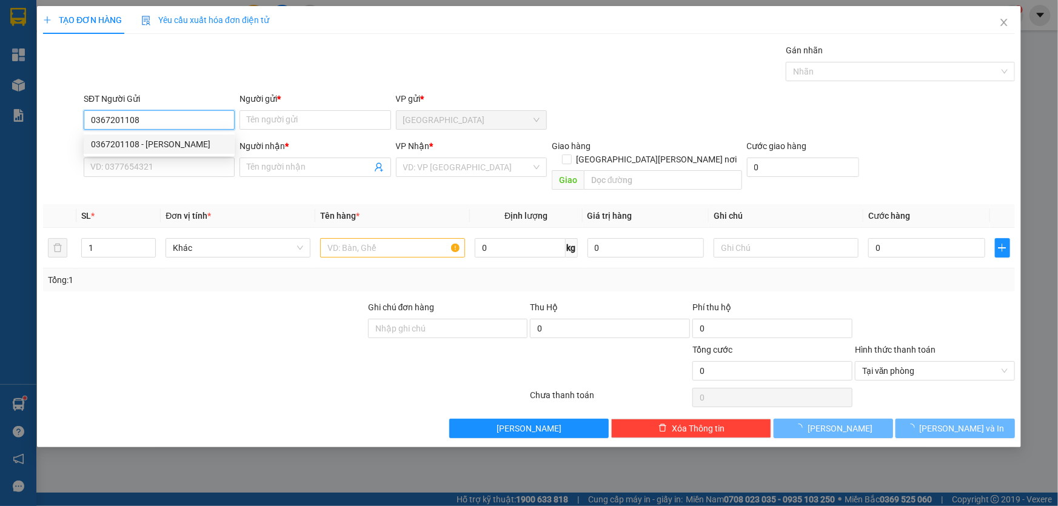
type input "0367201108"
click at [176, 133] on div "0367201108 0367201108 - [PERSON_NAME]" at bounding box center [159, 144] width 151 height 24
click at [185, 142] on body "Kết quả [PERSON_NAME] ( 3 ) Bộ lọc Mã ĐH Trạng thái Món hàng Thu hộ Tổng [PERSO…" at bounding box center [529, 253] width 1058 height 506
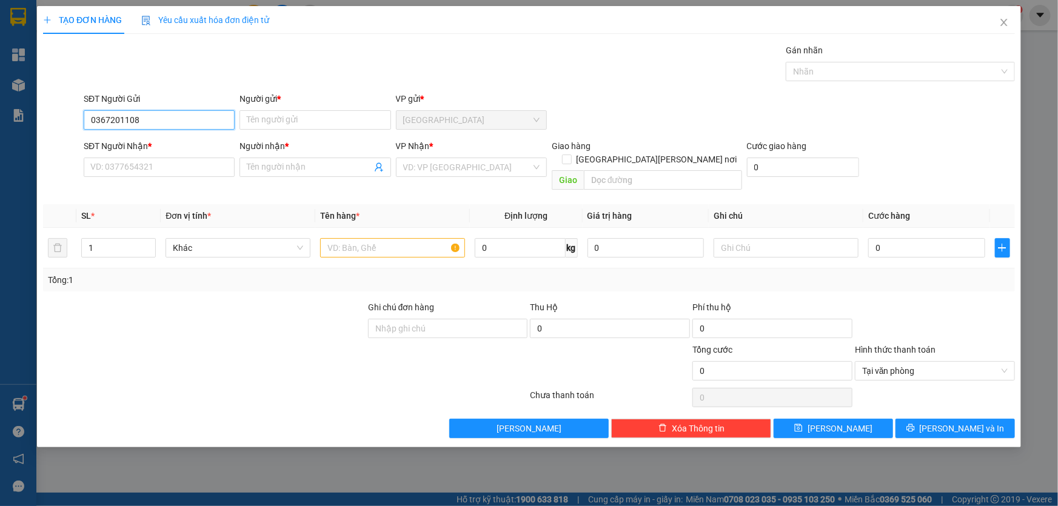
click at [185, 125] on input "0367201108" at bounding box center [159, 119] width 151 height 19
click at [188, 141] on div "0367201108 - [PERSON_NAME]" at bounding box center [159, 144] width 136 height 13
type input "TRUNG"
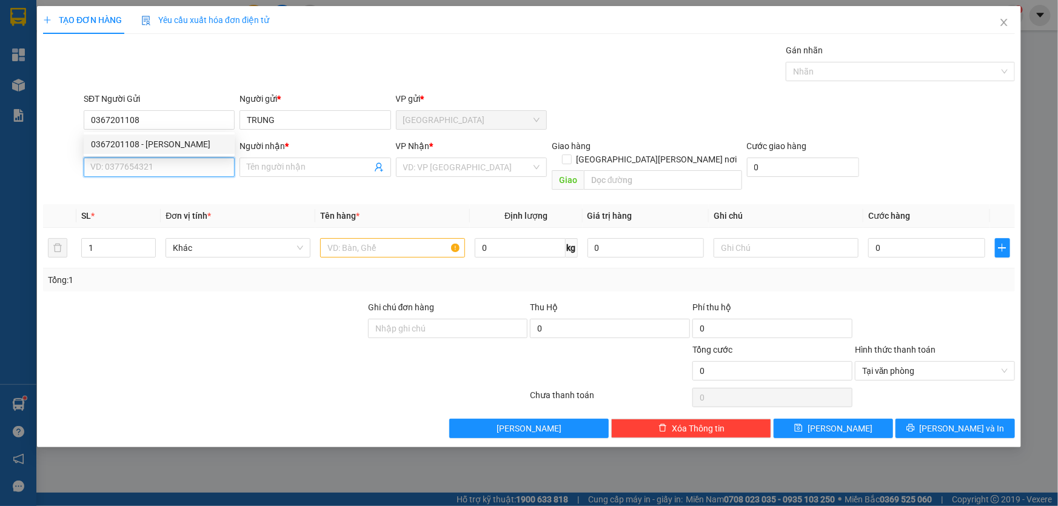
click at [177, 168] on input "SĐT Người Nhận *" at bounding box center [159, 167] width 151 height 19
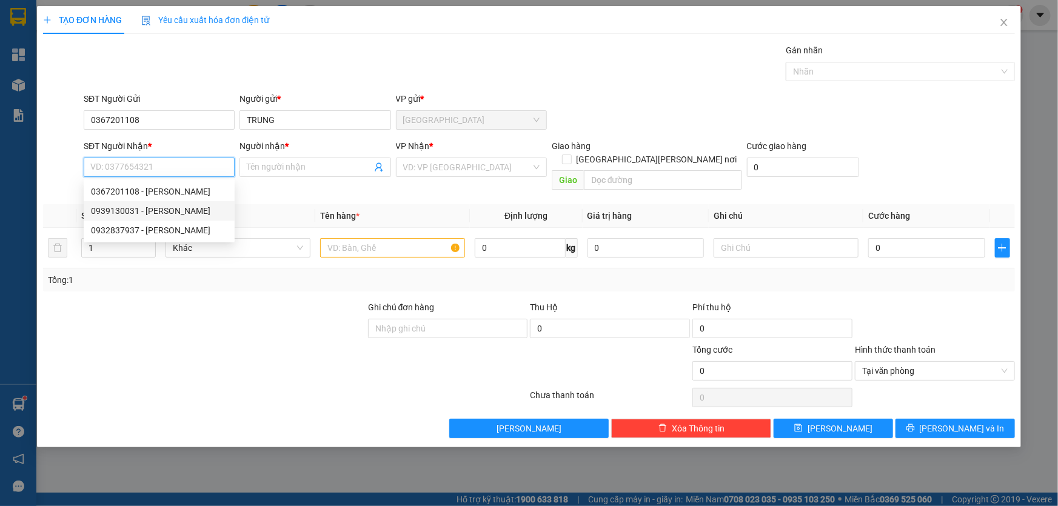
click at [155, 212] on div "0939130031 - [PERSON_NAME]" at bounding box center [159, 210] width 136 height 13
type input "0939130031"
type input "KHOA"
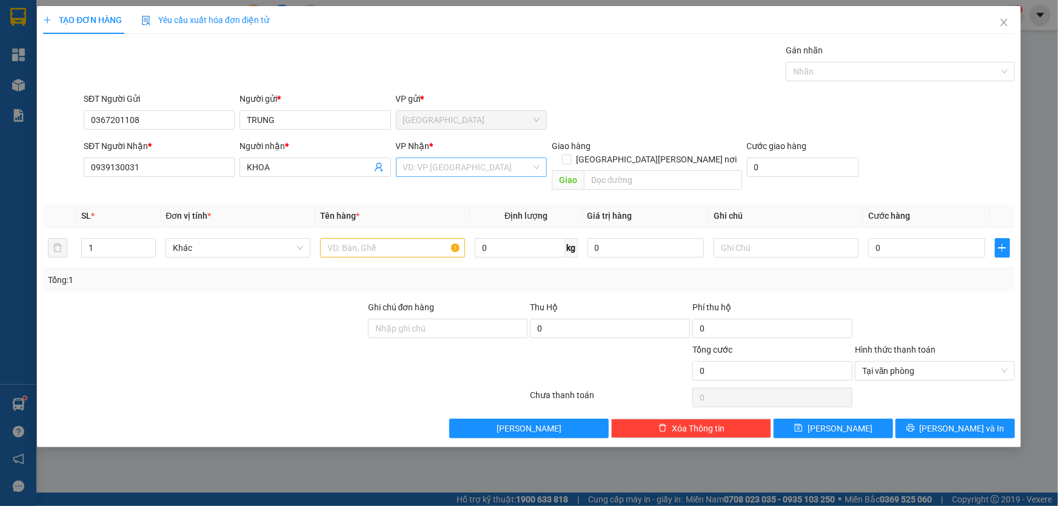
click at [412, 168] on input "search" at bounding box center [467, 167] width 128 height 18
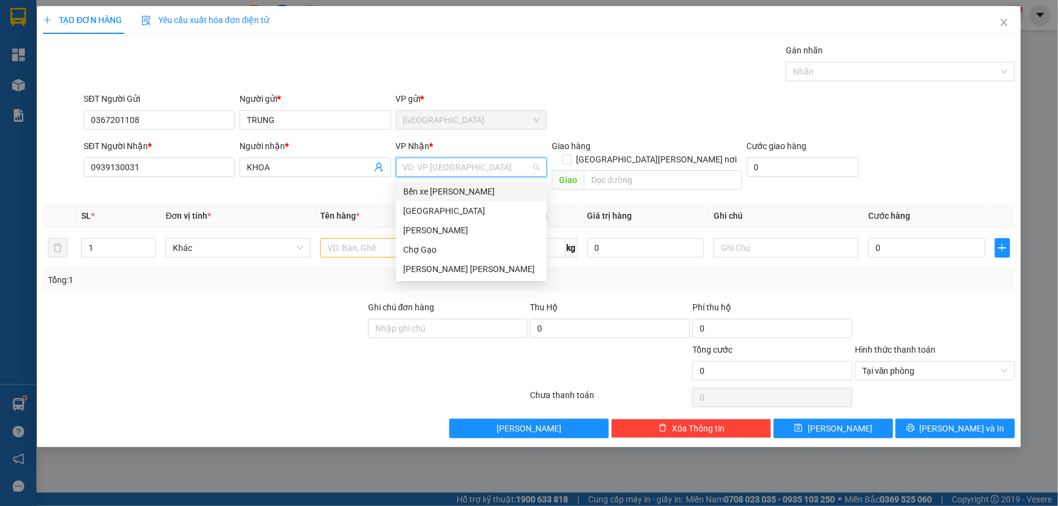
click at [416, 186] on div "Bến xe [PERSON_NAME]" at bounding box center [471, 191] width 136 height 13
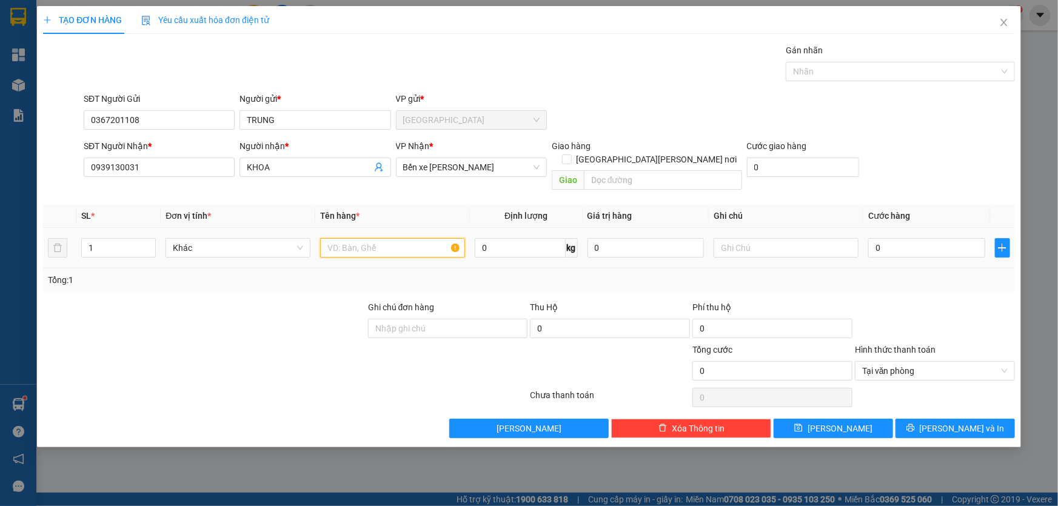
click at [370, 241] on input "text" at bounding box center [392, 247] width 145 height 19
click at [396, 238] on input "1" at bounding box center [392, 247] width 145 height 19
type input "1 sơ mi"
click at [928, 238] on input "0" at bounding box center [926, 247] width 117 height 19
type input "2"
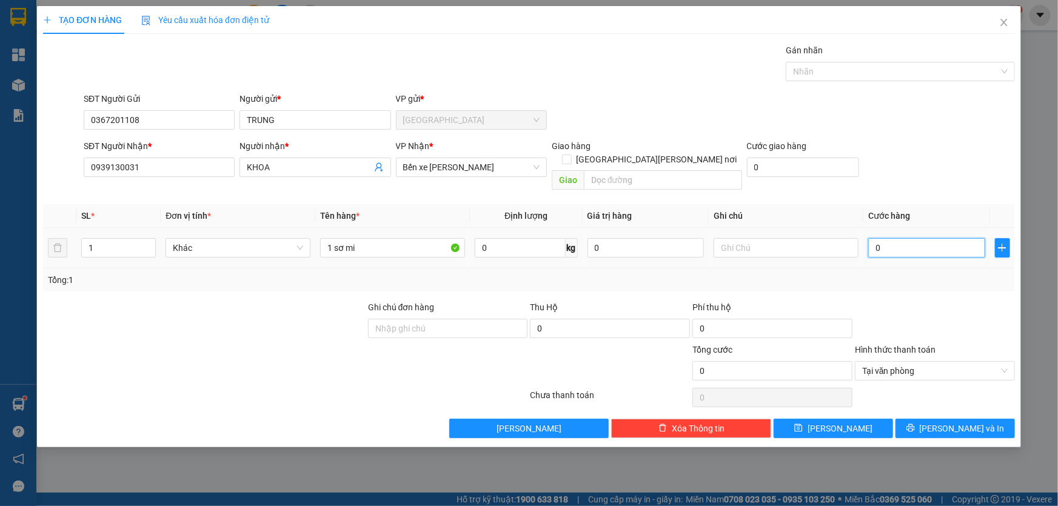
type input "2"
type input "20"
type input "20.000"
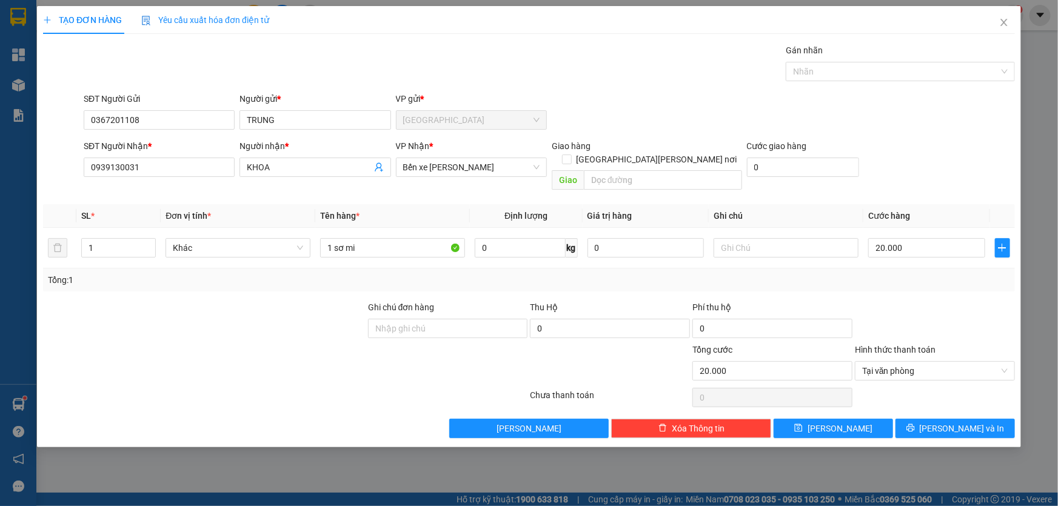
click at [682, 152] on div "Giao hàng [GEOGRAPHIC_DATA][PERSON_NAME] nơi" at bounding box center [647, 155] width 190 height 32
click at [572, 155] on span at bounding box center [567, 160] width 10 height 10
click at [570, 155] on input "[GEOGRAPHIC_DATA][PERSON_NAME] nơi" at bounding box center [566, 159] width 8 height 8
checkbox input "true"
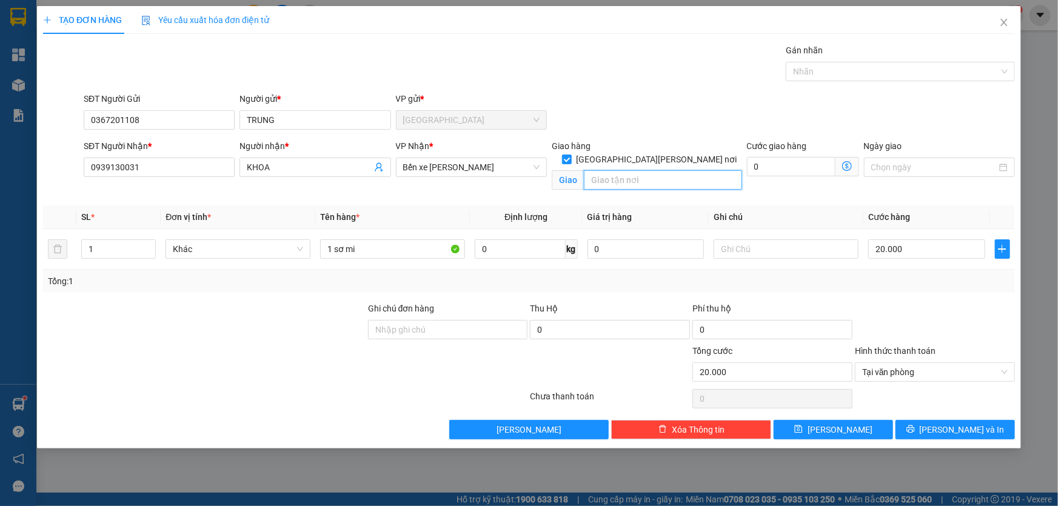
click at [657, 175] on input "text" at bounding box center [663, 179] width 158 height 19
type input "[PERSON_NAME] Y HỌC CỔ TRUYỀN"
click at [785, 164] on input "0" at bounding box center [791, 166] width 88 height 19
type input "20.003"
type input "3"
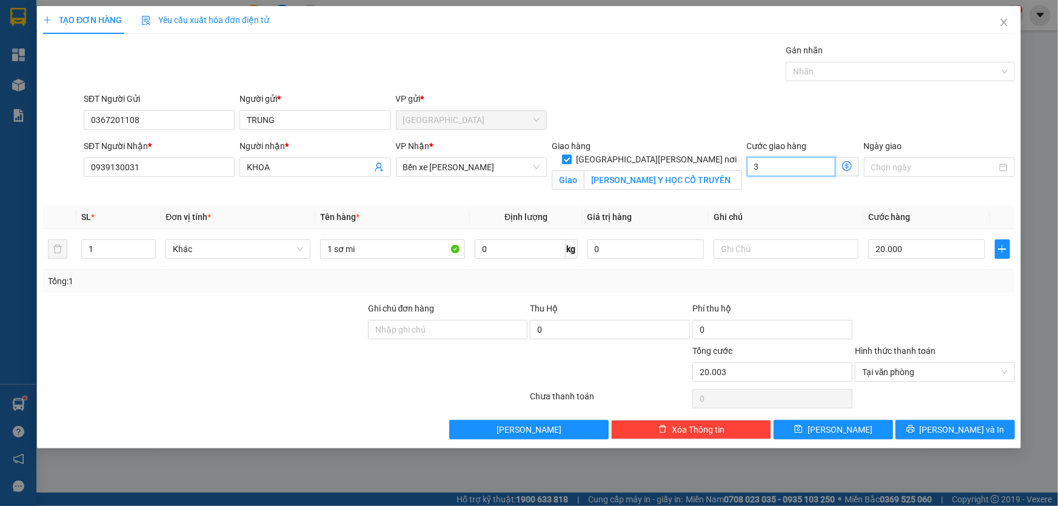
type input "20.030"
type input "30"
type input "50.000"
type input "30.000"
click at [745, 190] on div "Cước giao hàng 30.000" at bounding box center [802, 167] width 117 height 57
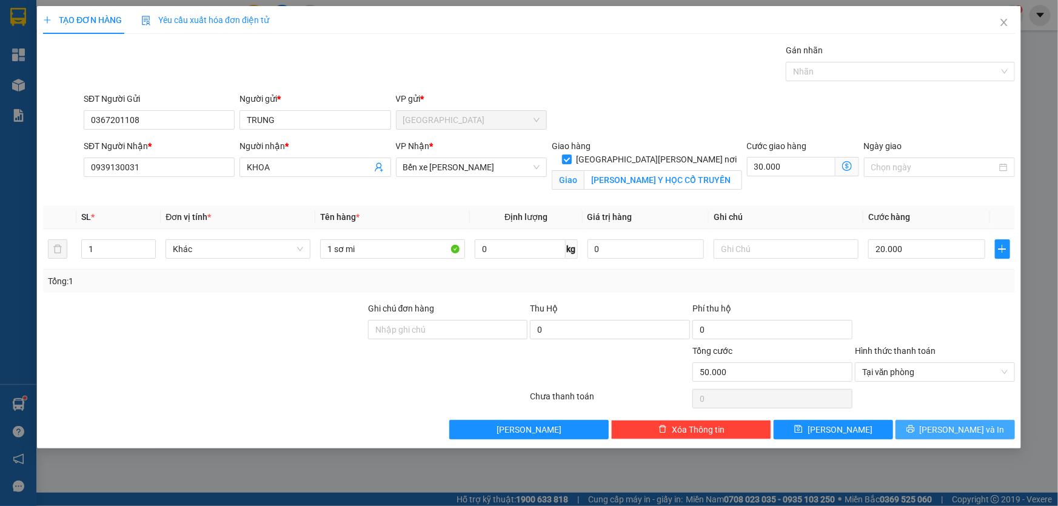
click at [952, 423] on span "[PERSON_NAME] và In" at bounding box center [961, 429] width 85 height 13
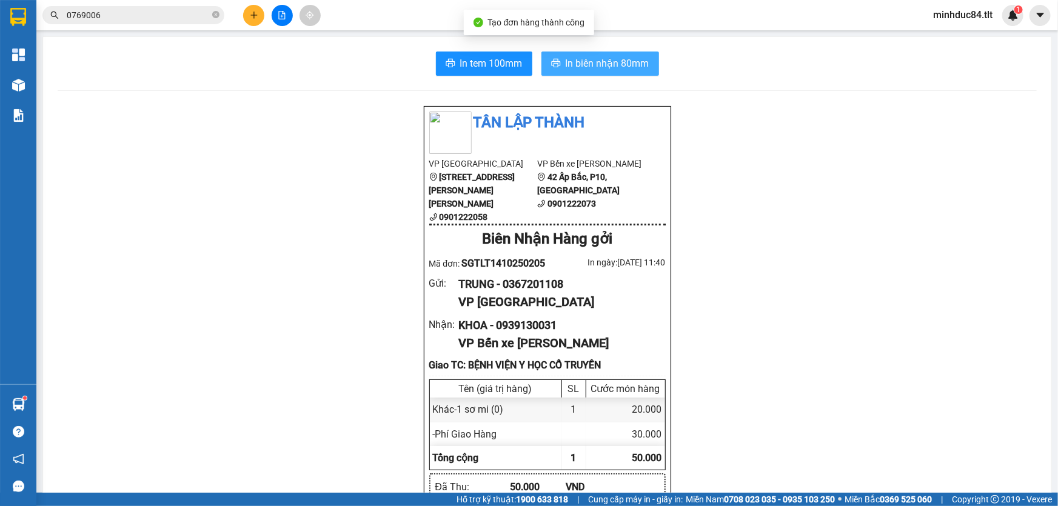
click at [593, 62] on span "In biên nhận 80mm" at bounding box center [607, 63] width 84 height 15
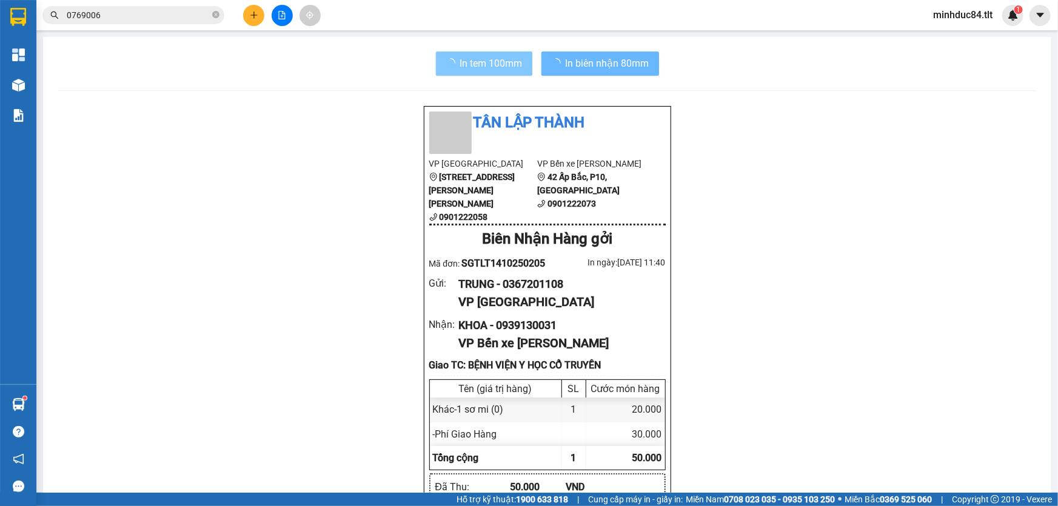
click at [489, 66] on span "In tem 100mm" at bounding box center [491, 63] width 62 height 15
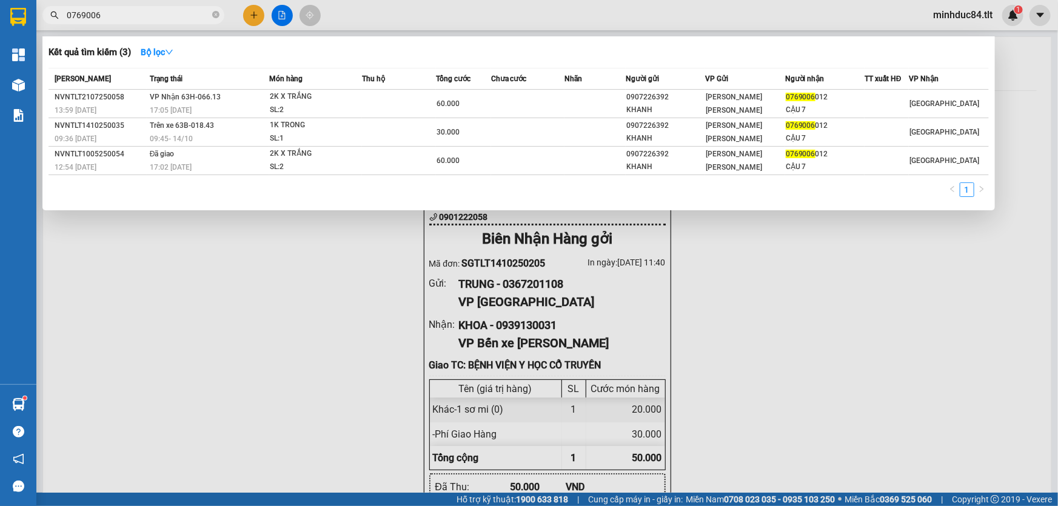
click at [162, 18] on input "0769006" at bounding box center [138, 14] width 143 height 13
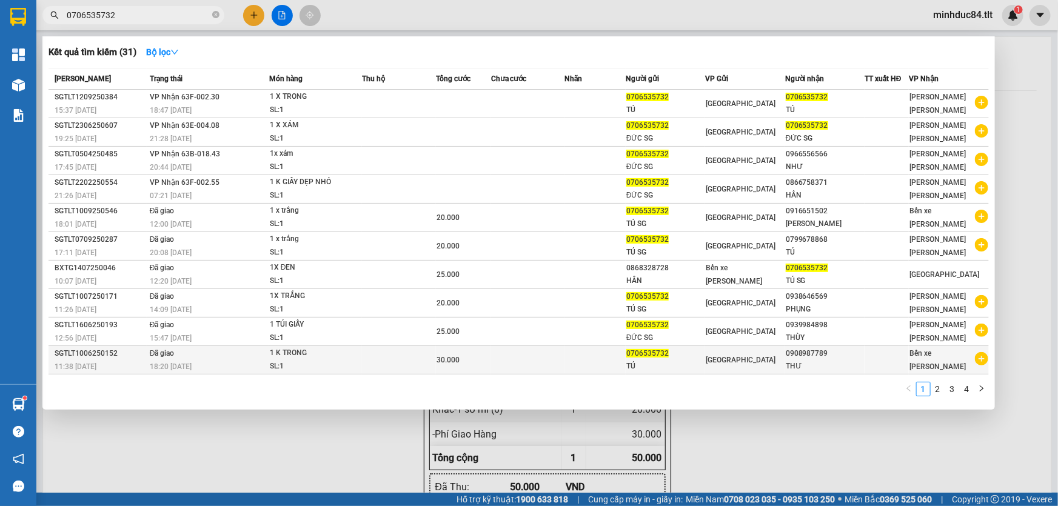
type input "0706535732"
click at [798, 360] on div "THƯ" at bounding box center [824, 366] width 78 height 13
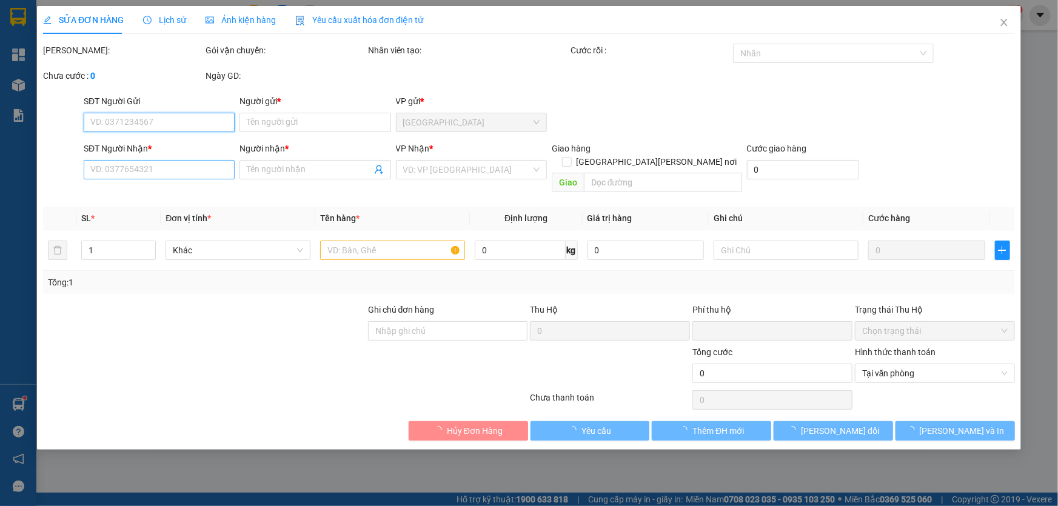
type input "0706535732"
click at [144, 171] on input "SĐT Người Nhận *" at bounding box center [159, 169] width 151 height 19
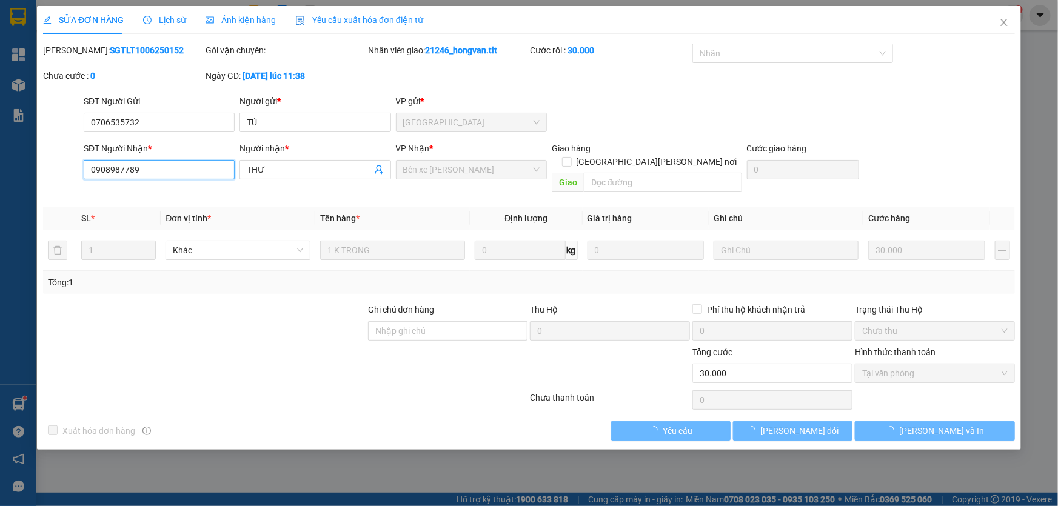
type input "TÚ"
type input "0908987789"
type input "THƯ"
type input "0"
type input "30.000"
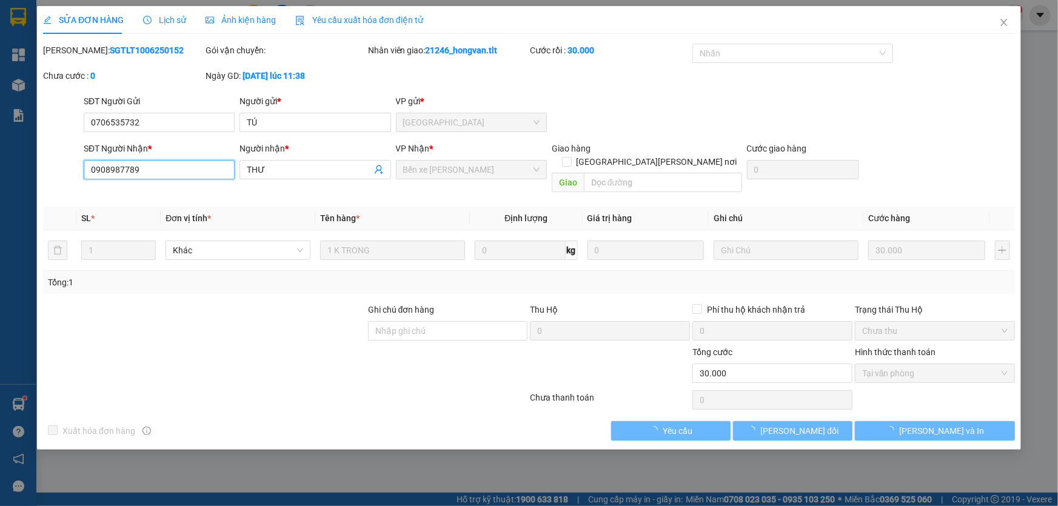
click at [144, 171] on input "0908987789" at bounding box center [159, 169] width 151 height 19
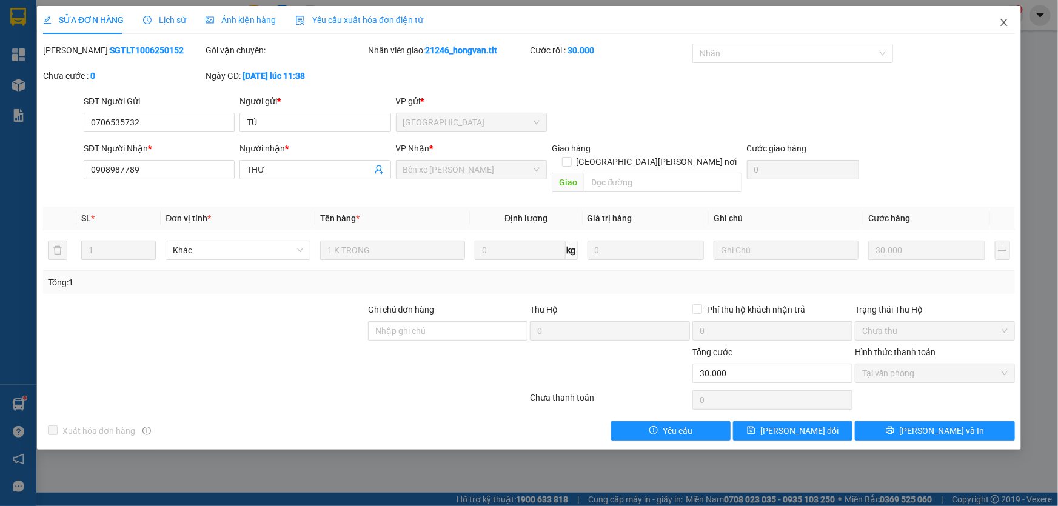
click at [1006, 24] on icon "close" at bounding box center [1004, 23] width 10 height 10
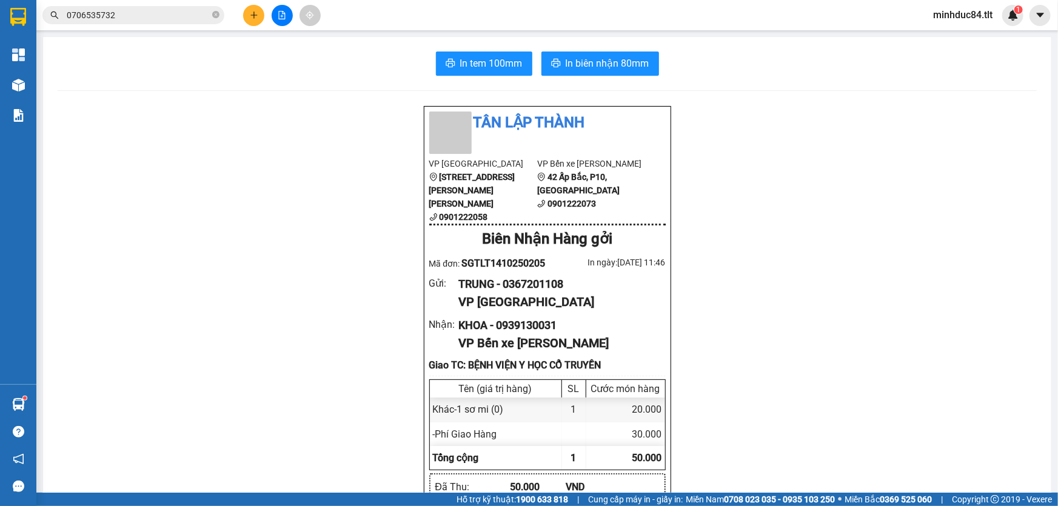
click at [112, 20] on input "0706535732" at bounding box center [138, 14] width 143 height 13
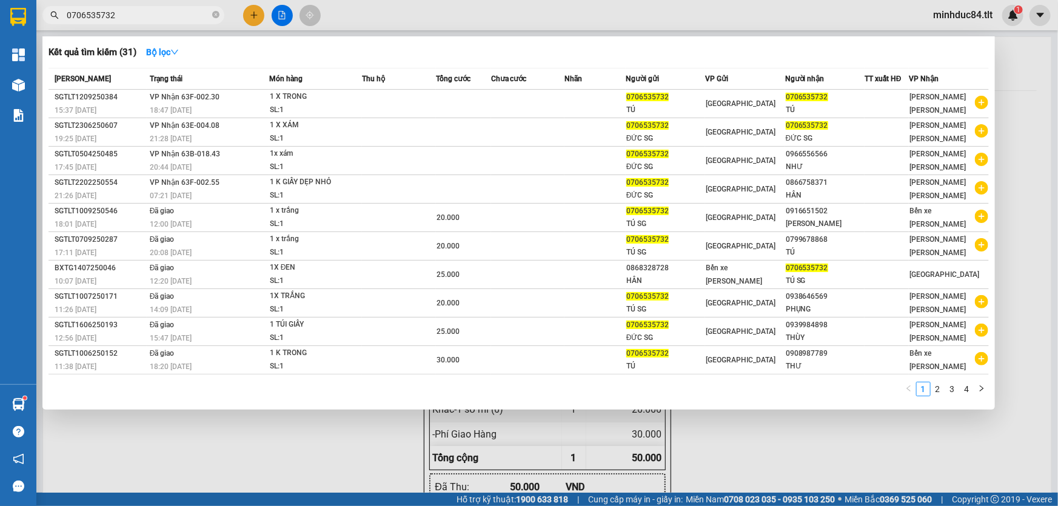
click at [112, 20] on input "0706535732" at bounding box center [138, 14] width 143 height 13
paste input "908987789"
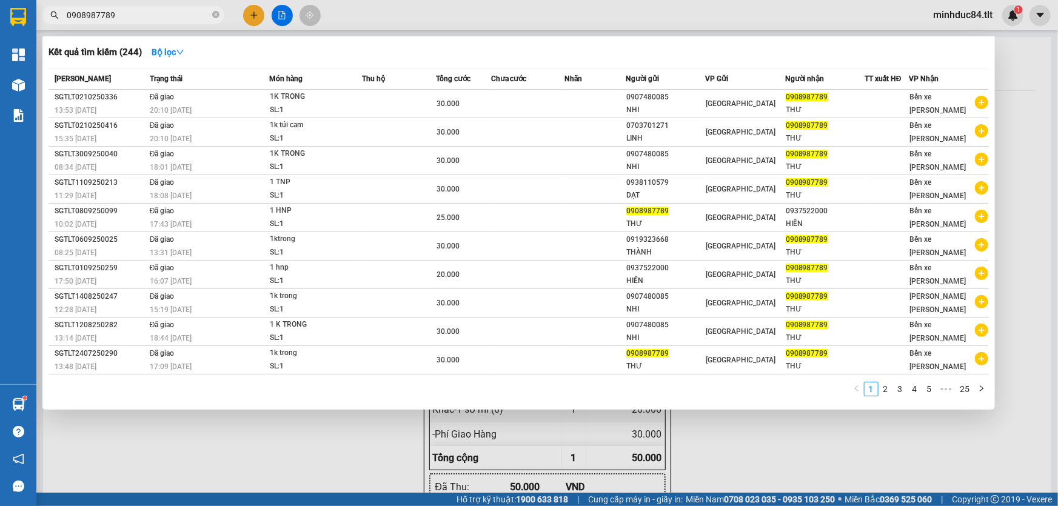
click at [122, 12] on input "0908987789" at bounding box center [138, 14] width 143 height 13
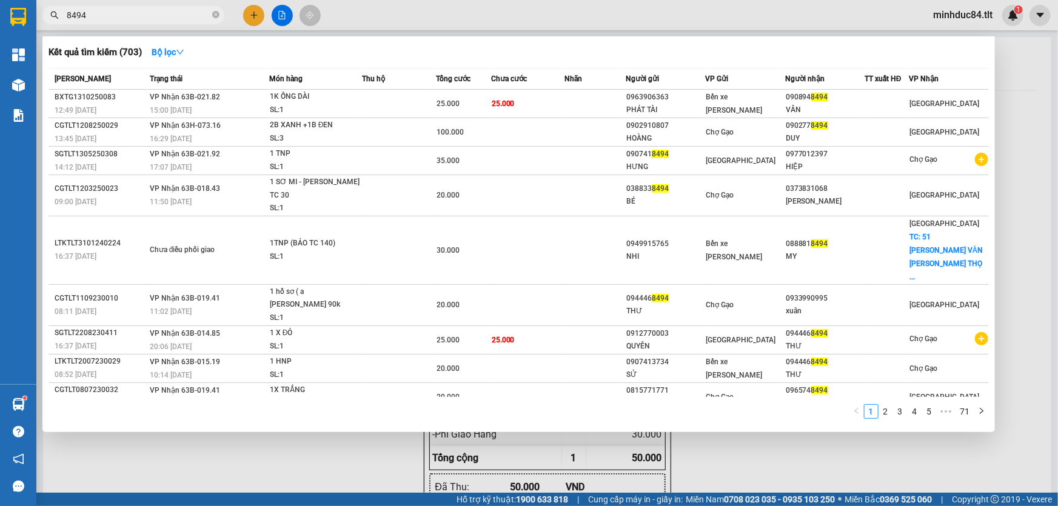
click at [122, 12] on input "8494" at bounding box center [138, 14] width 143 height 13
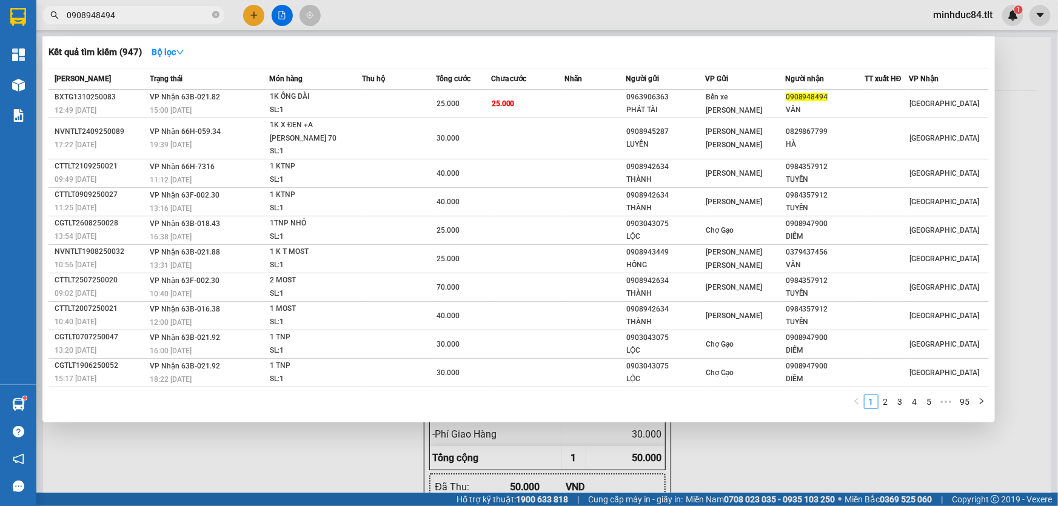
type input "0908948494"
